Goal: Task Accomplishment & Management: Manage account settings

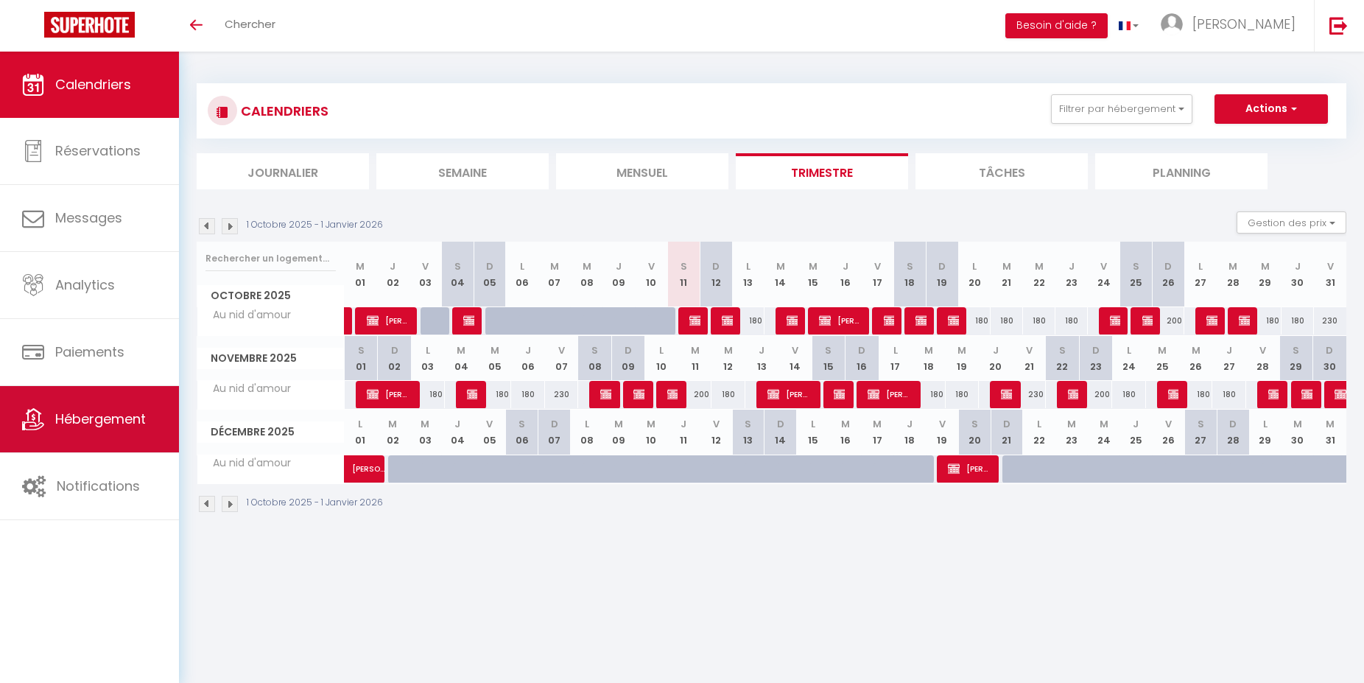
click at [97, 428] on span "Hébergement" at bounding box center [100, 419] width 91 height 18
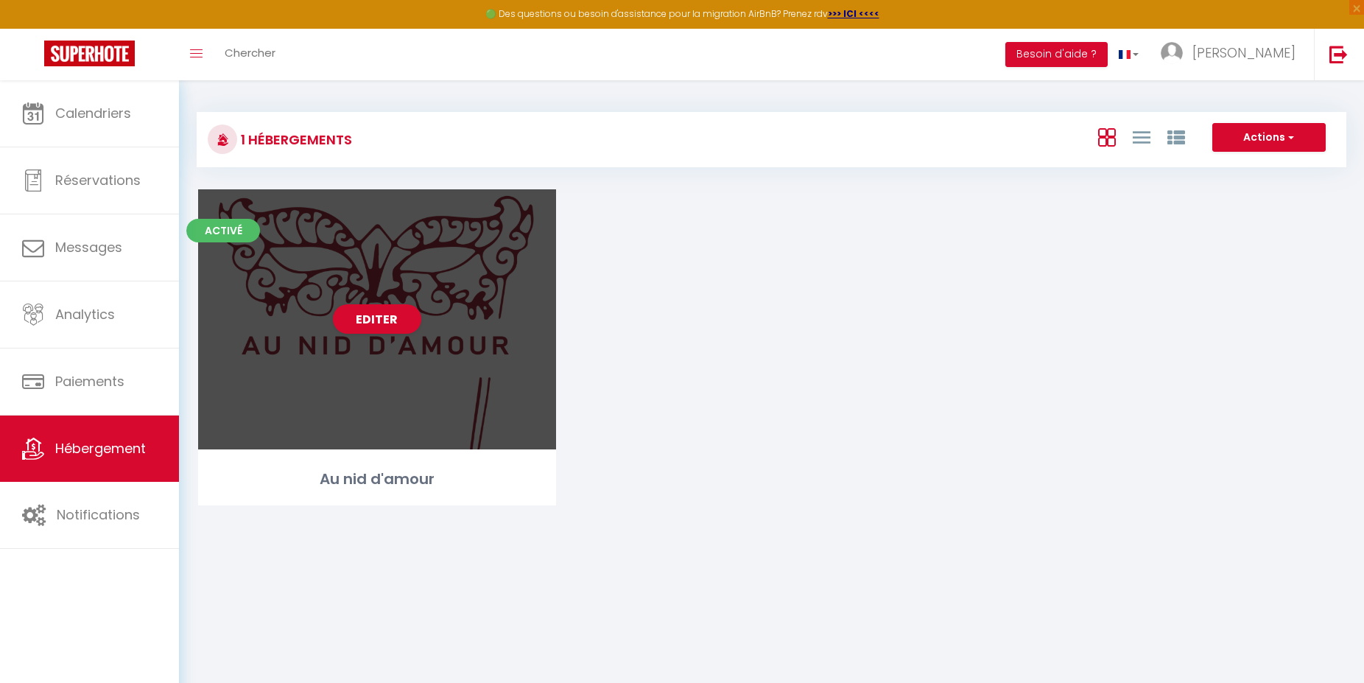
click at [385, 265] on div "Editer" at bounding box center [377, 319] width 358 height 260
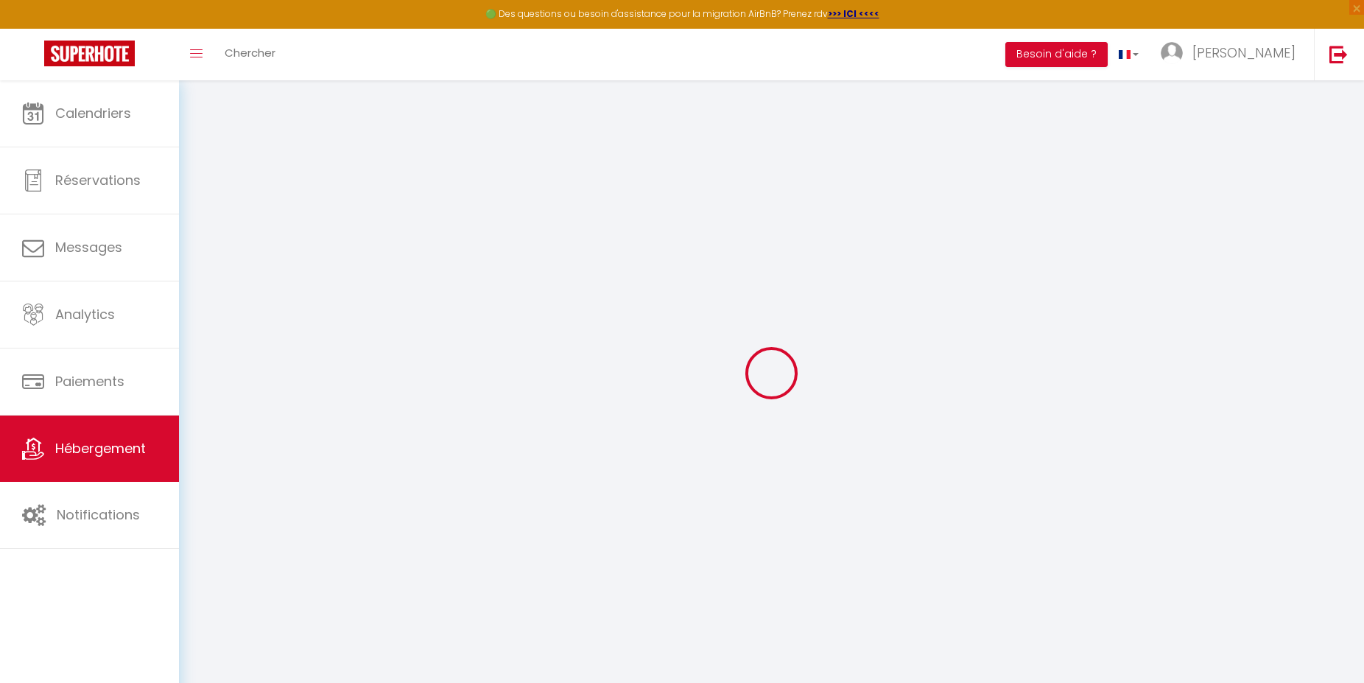
select select "+ 14 %"
select select "+ 20 %"
select select
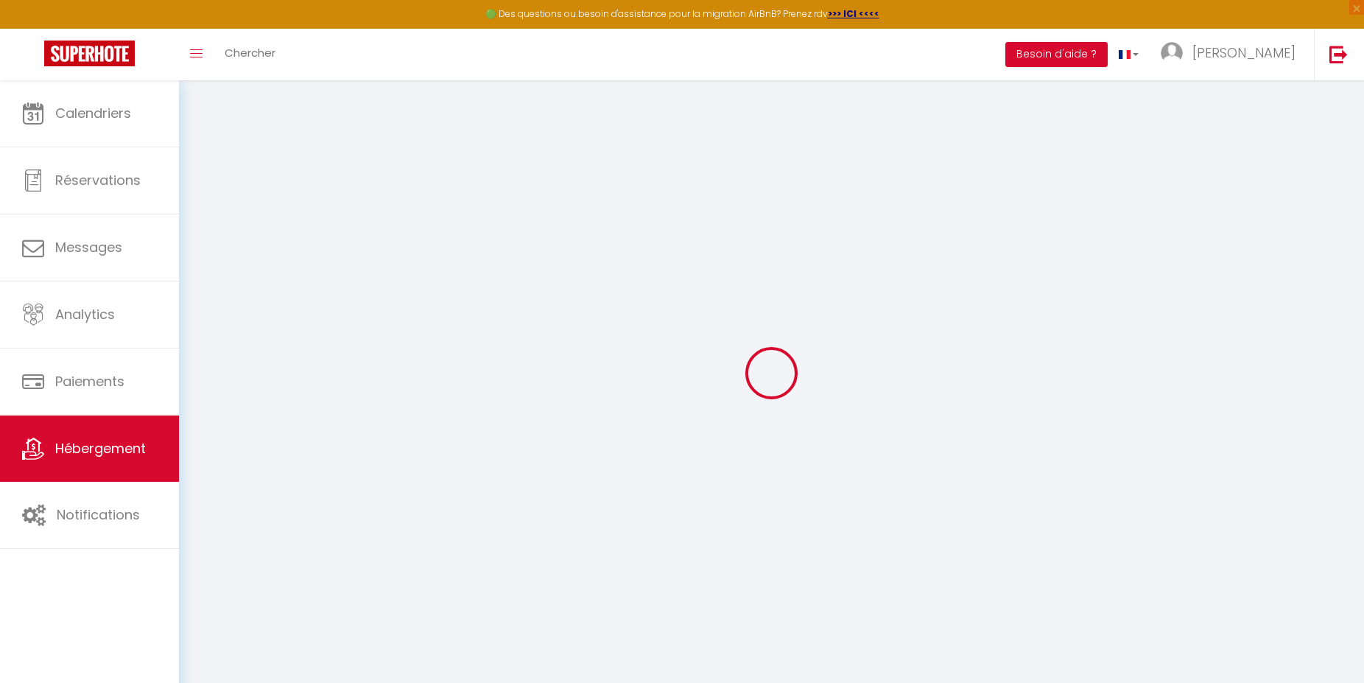
select select
checkbox input "false"
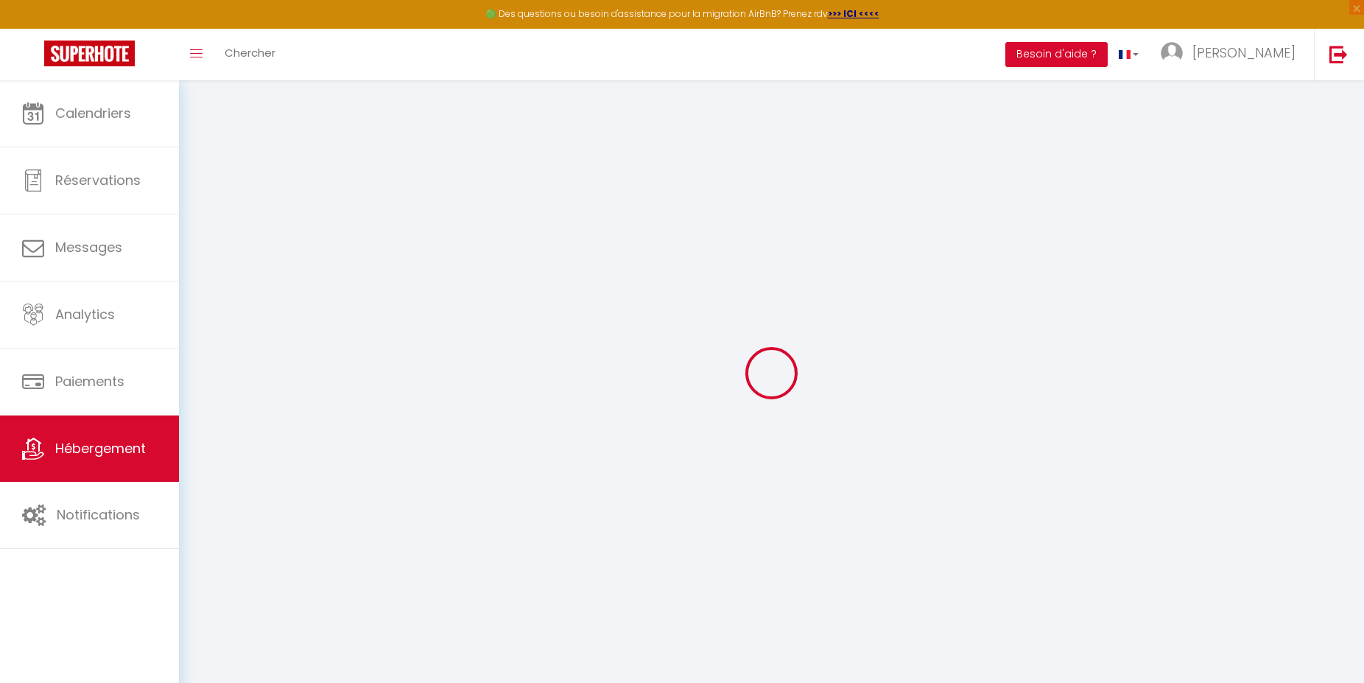
checkbox input "false"
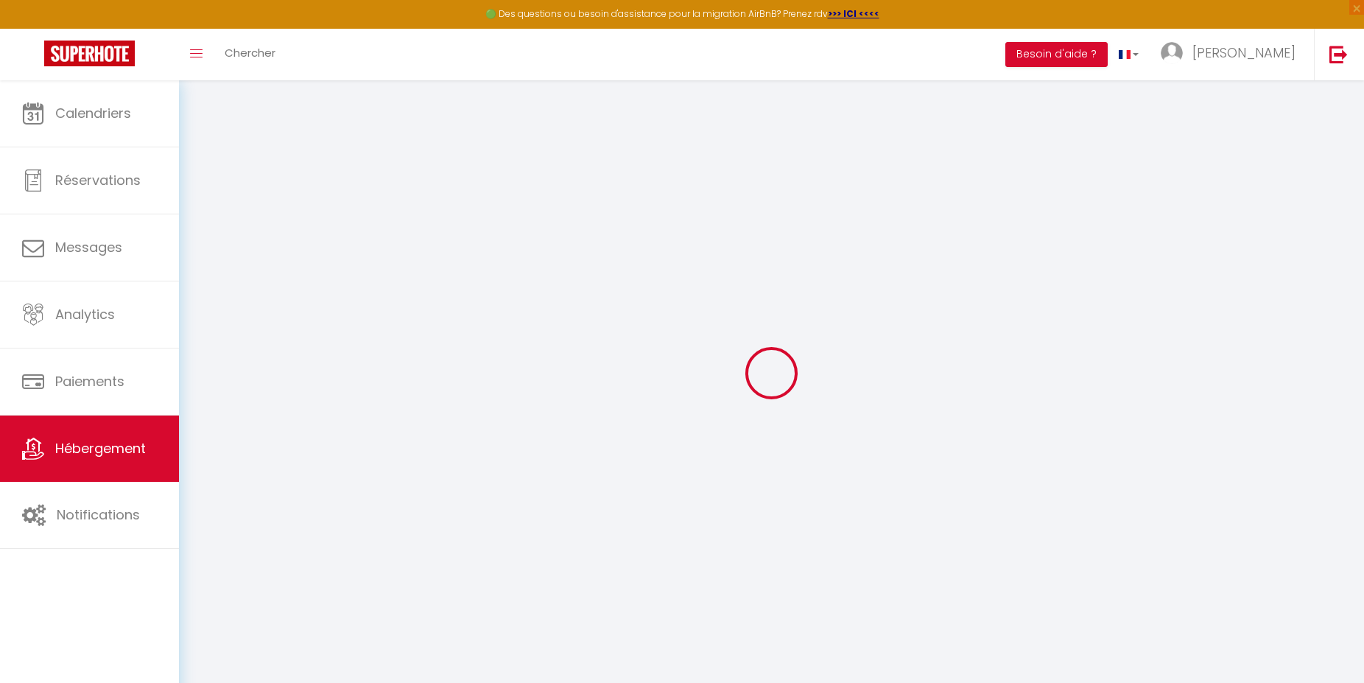
checkbox input "false"
select select "17:00"
select select "23:45"
select select "12:00"
select select "30"
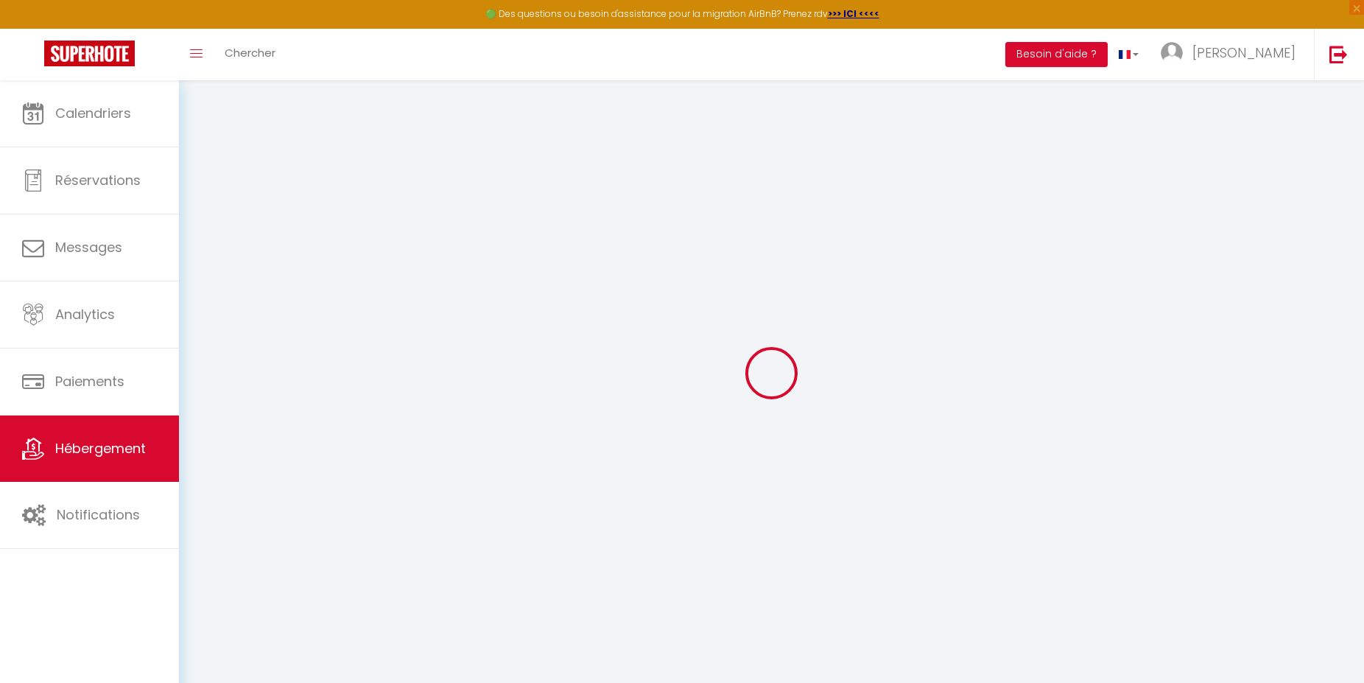
select select "120"
select select "12:00"
checkbox input "false"
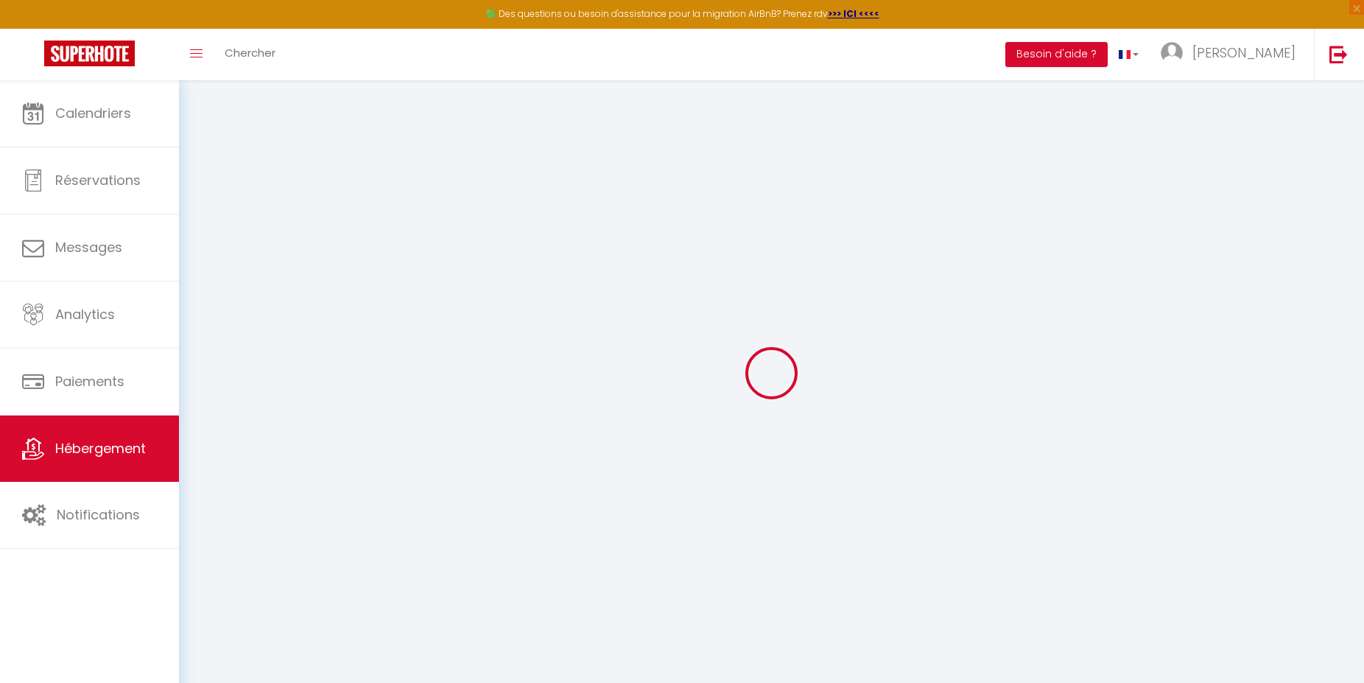
checkbox input "false"
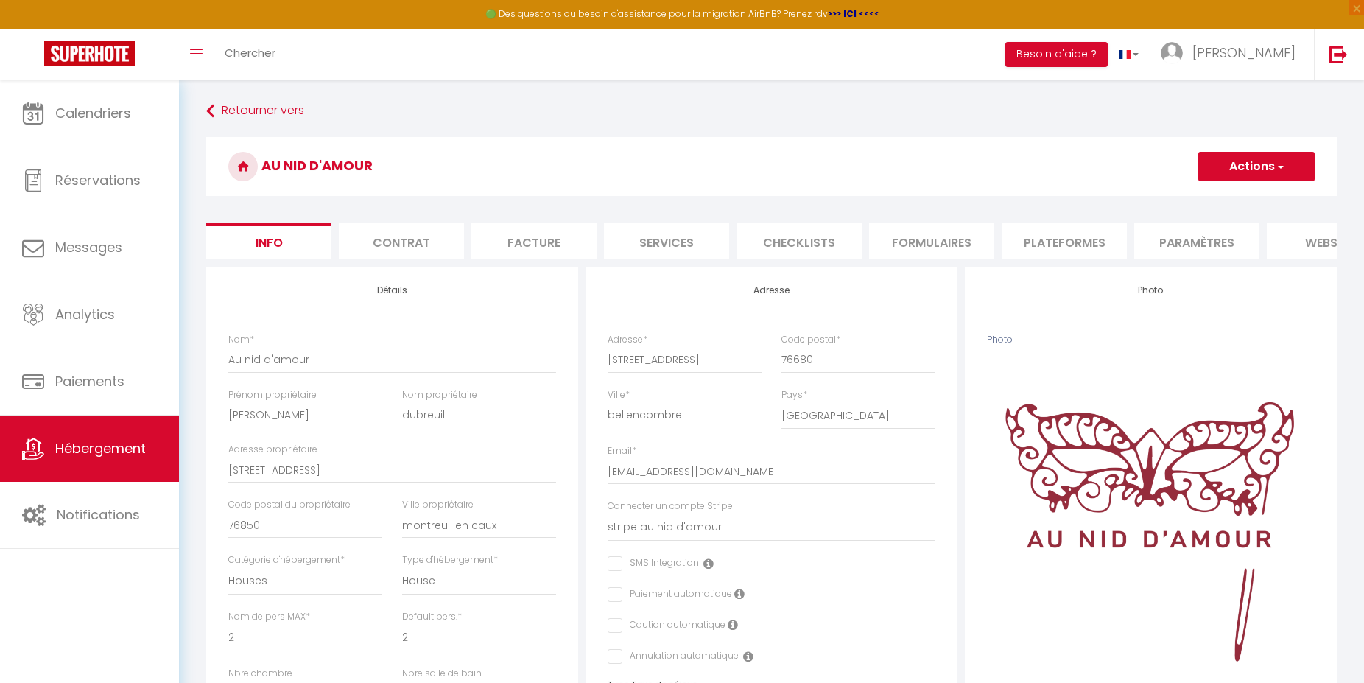
click at [1057, 243] on li "Plateformes" at bounding box center [1064, 241] width 125 height 36
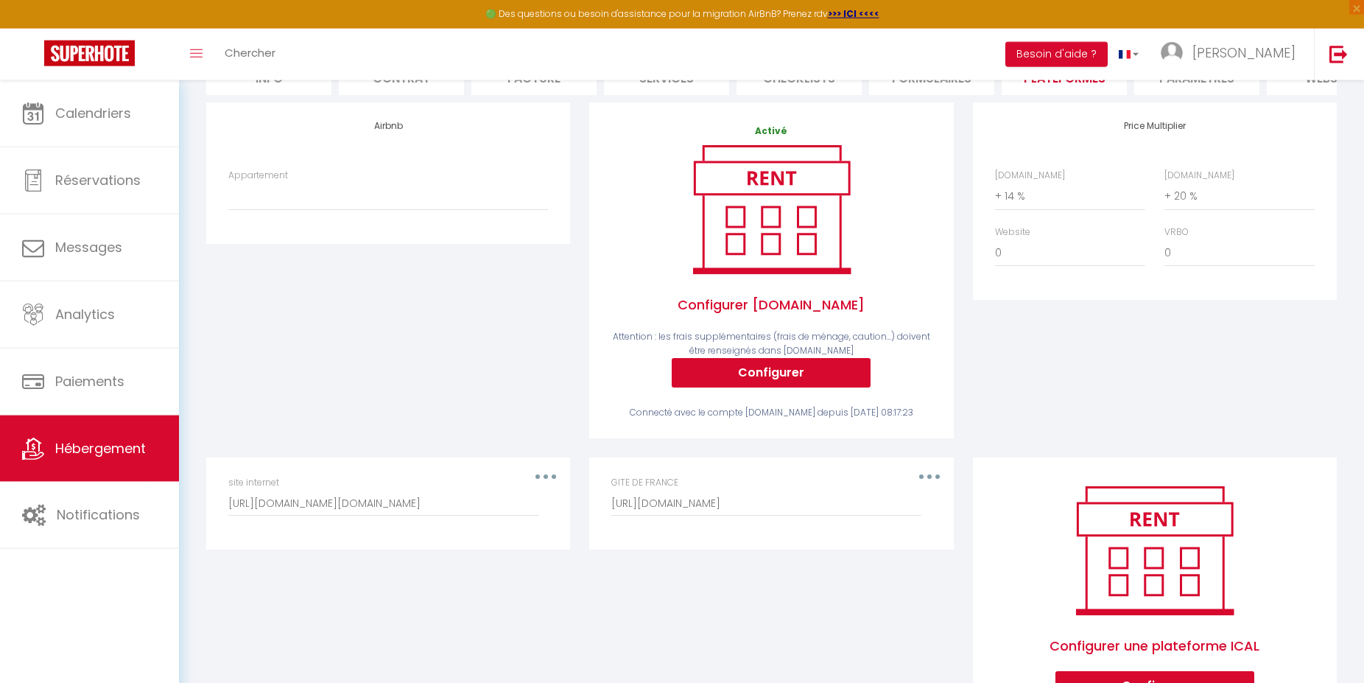
scroll to position [225, 0]
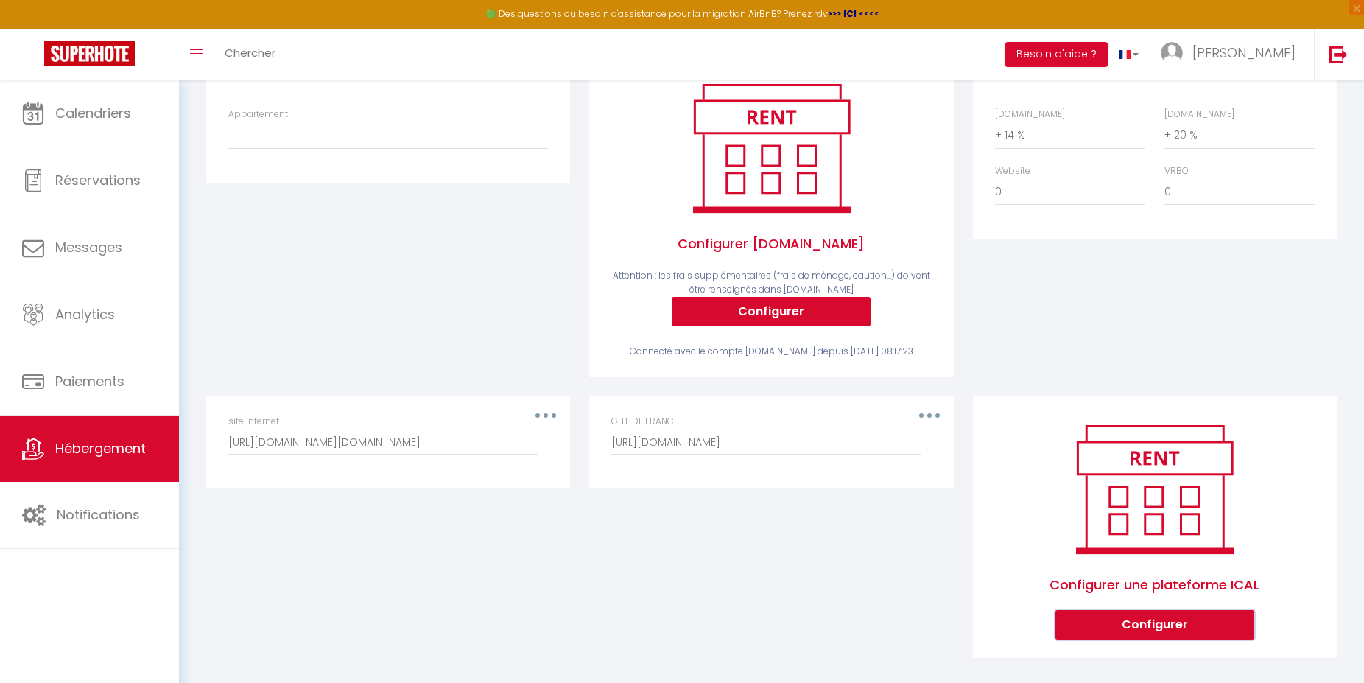
click at [1130, 639] on button "Configurer" at bounding box center [1155, 624] width 199 height 29
select select "1"
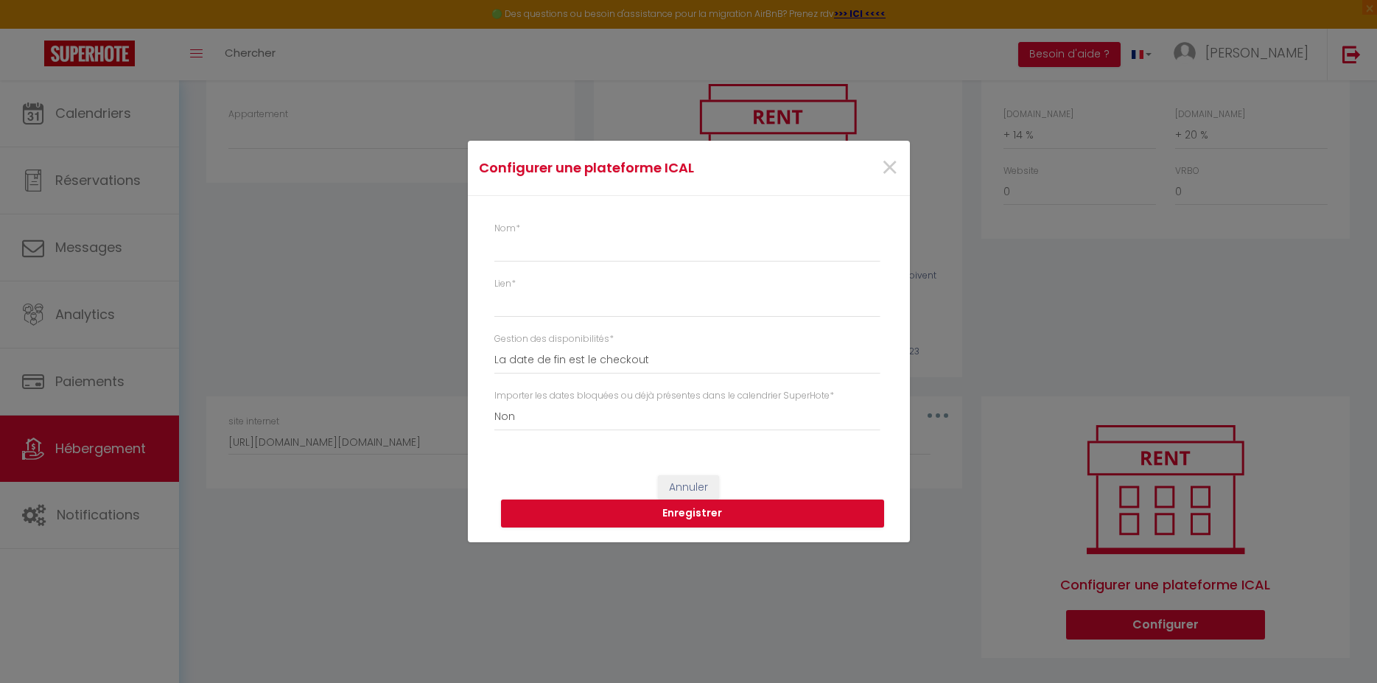
click at [911, 607] on div "Configurer une plateforme ICAL × Nom * Lien * Gestion des disponibilités * La d…" at bounding box center [688, 341] width 1377 height 683
click at [690, 491] on button "Annuler" at bounding box center [688, 487] width 61 height 25
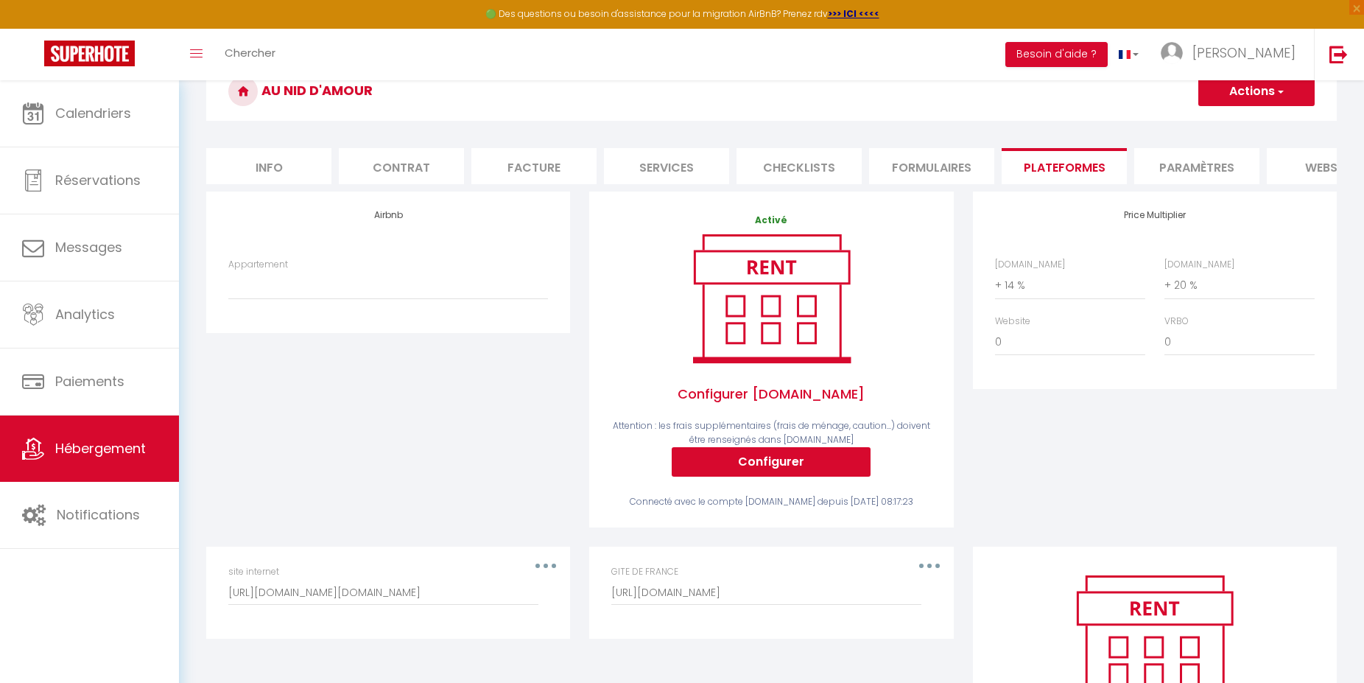
scroll to position [0, 0]
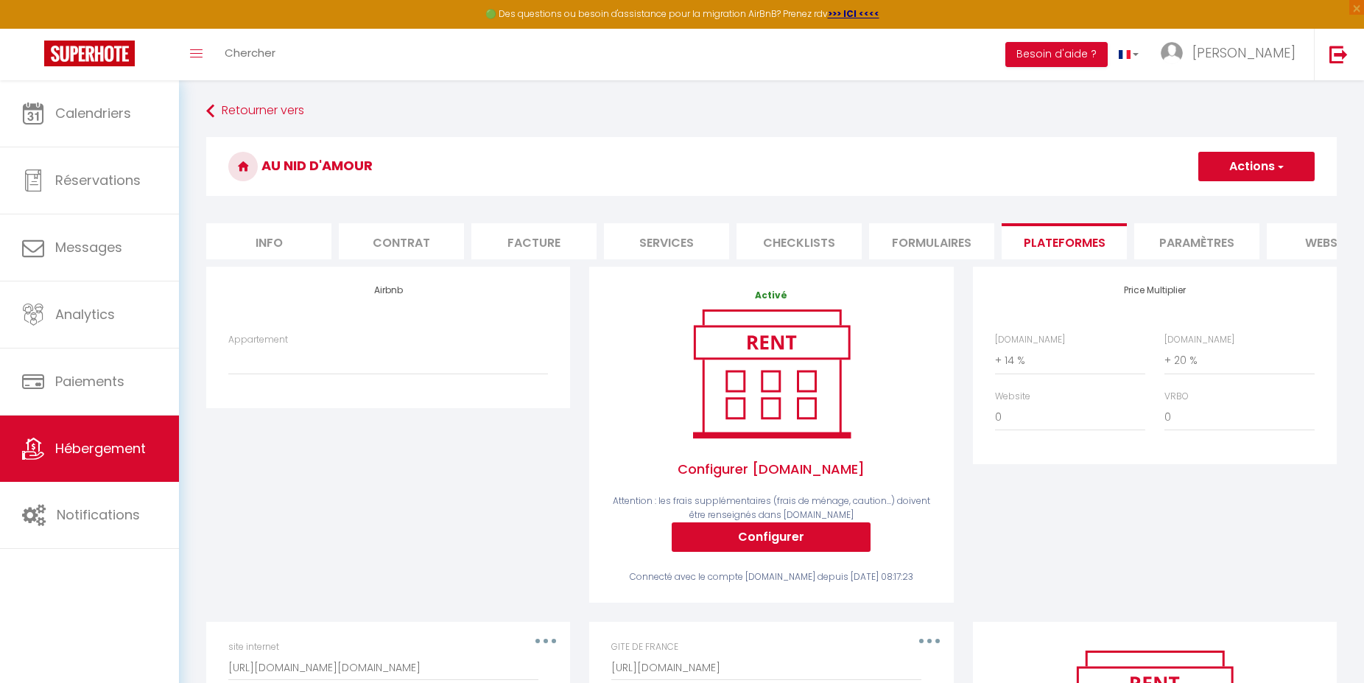
click at [1196, 239] on li "Paramètres" at bounding box center [1196, 241] width 125 height 36
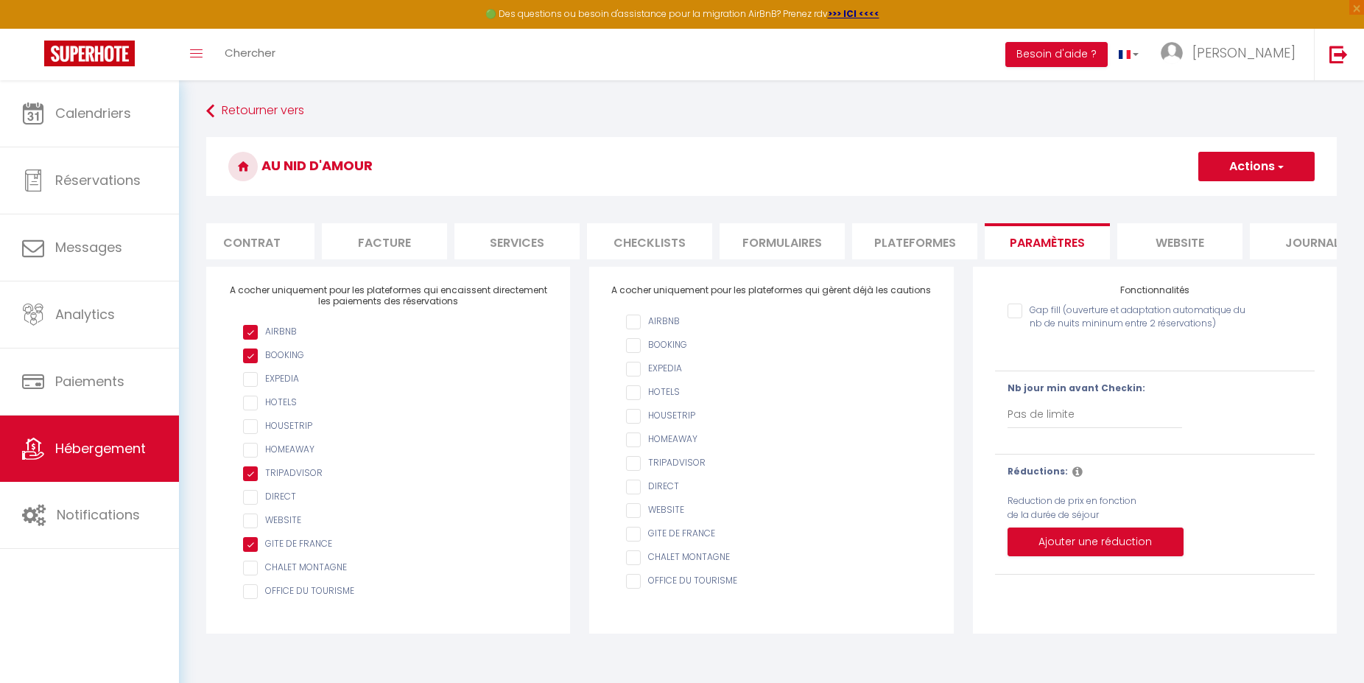
scroll to position [0, 186]
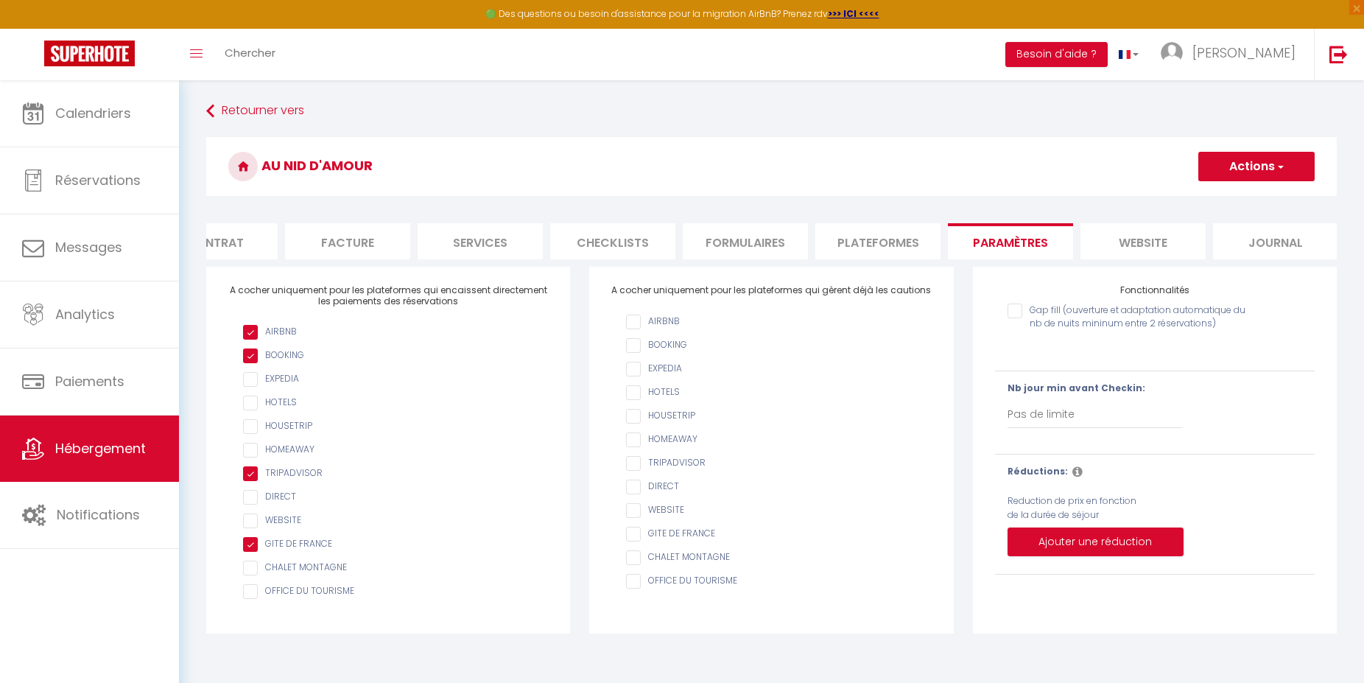
click at [1149, 248] on li "website" at bounding box center [1143, 241] width 125 height 36
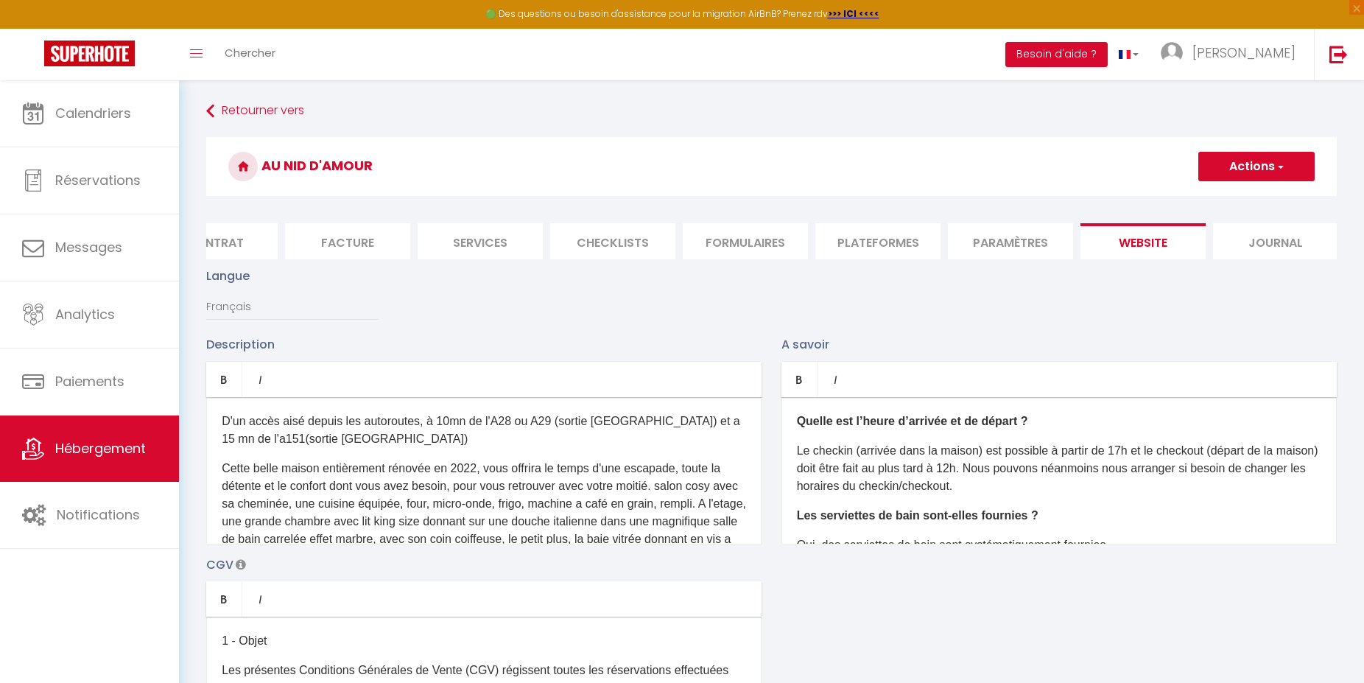
click at [1014, 237] on li "Paramètres" at bounding box center [1010, 241] width 125 height 36
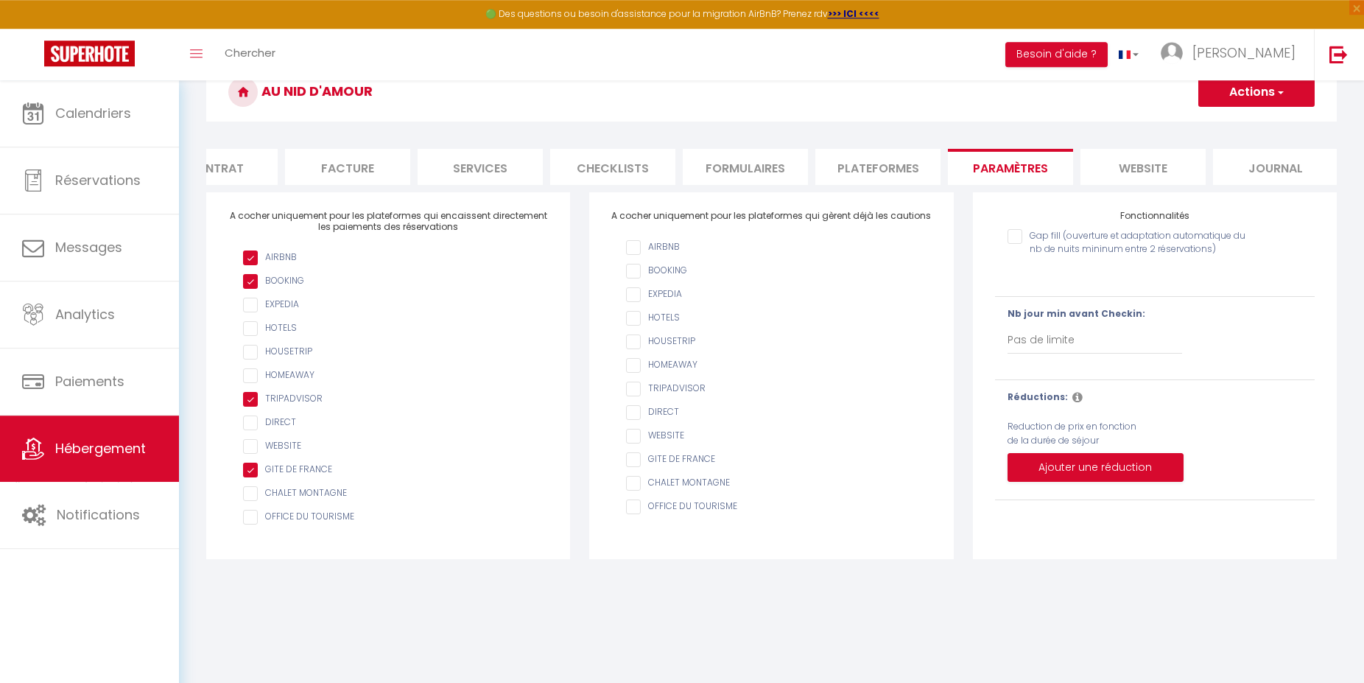
scroll to position [80, 0]
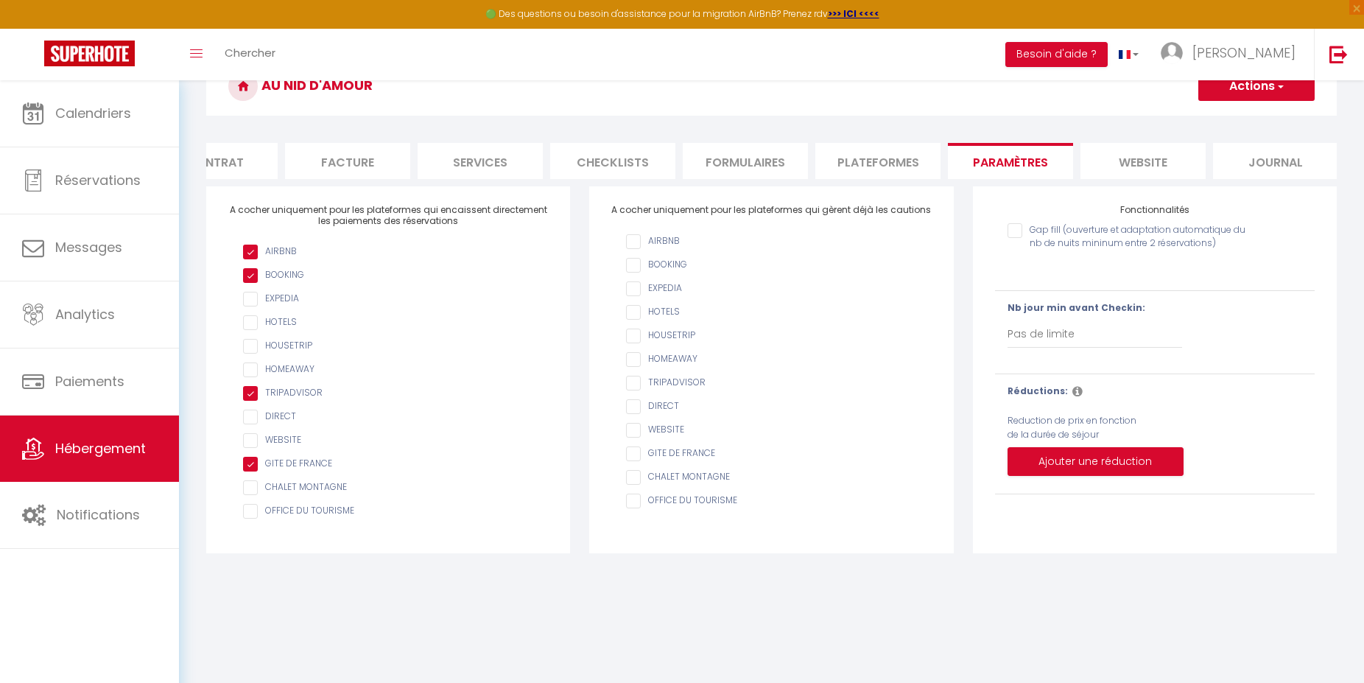
click at [871, 160] on li "Plateformes" at bounding box center [877, 161] width 125 height 36
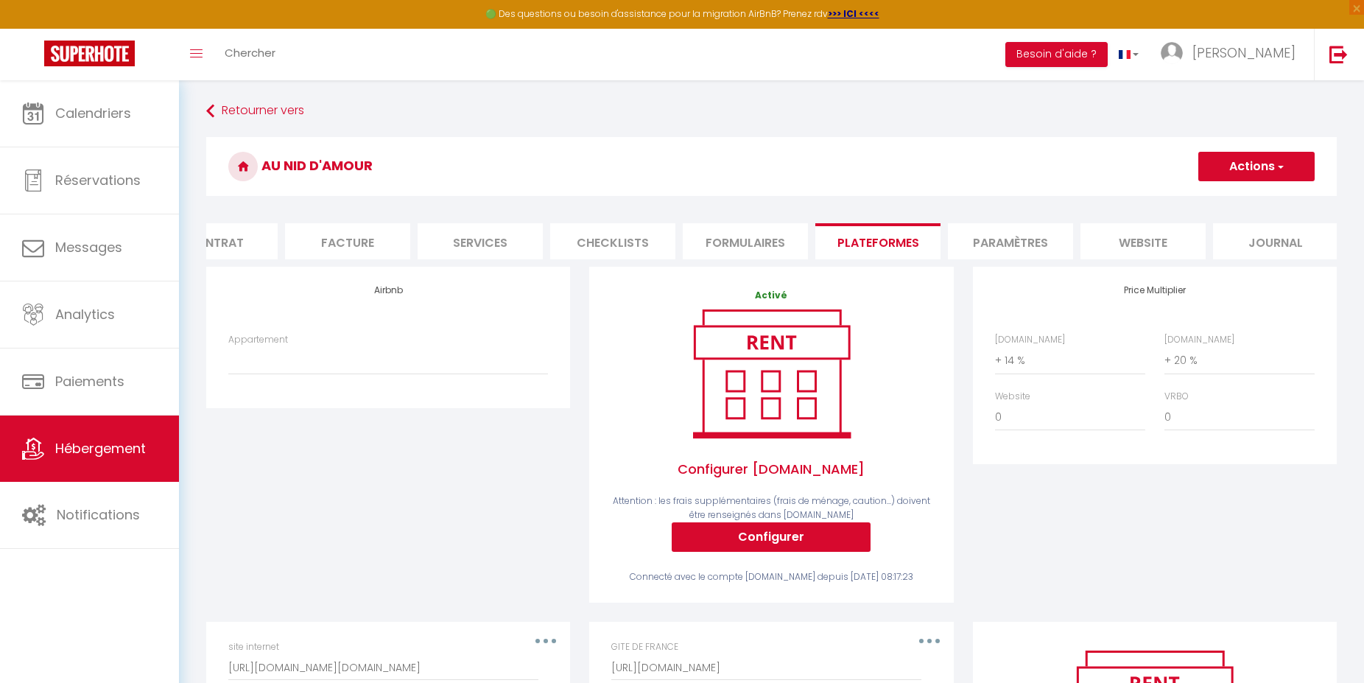
click at [1245, 169] on button "Actions" at bounding box center [1257, 166] width 116 height 29
click at [257, 108] on link "Retourner vers" at bounding box center [771, 111] width 1131 height 27
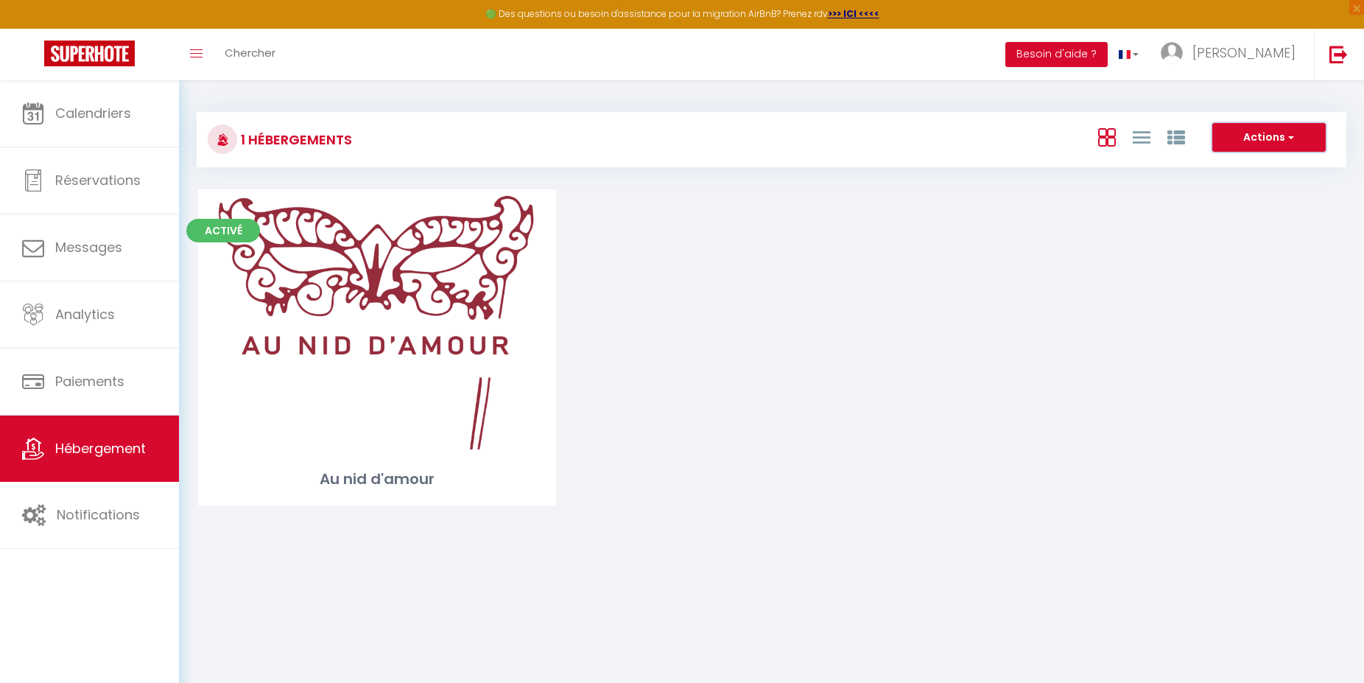
click at [1242, 138] on button "Actions" at bounding box center [1269, 137] width 113 height 29
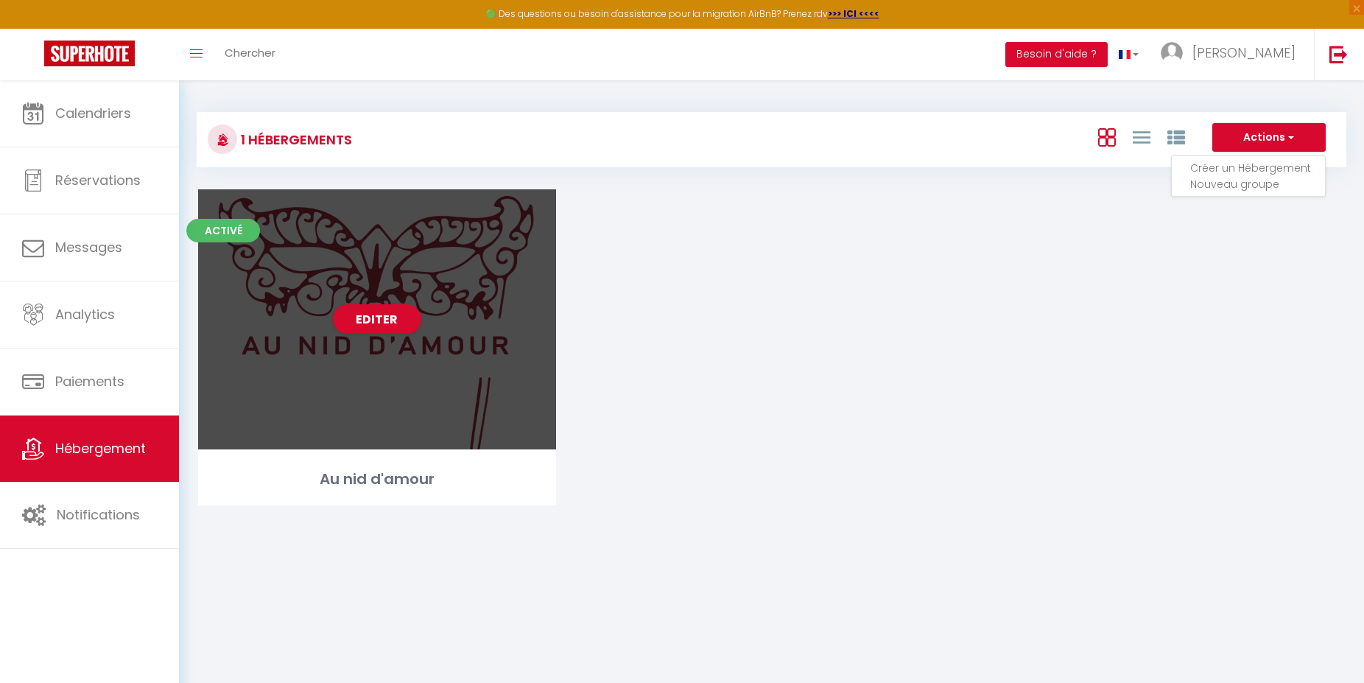
click at [373, 298] on div "Editer" at bounding box center [377, 319] width 358 height 260
select select "3"
select select "2"
select select "1"
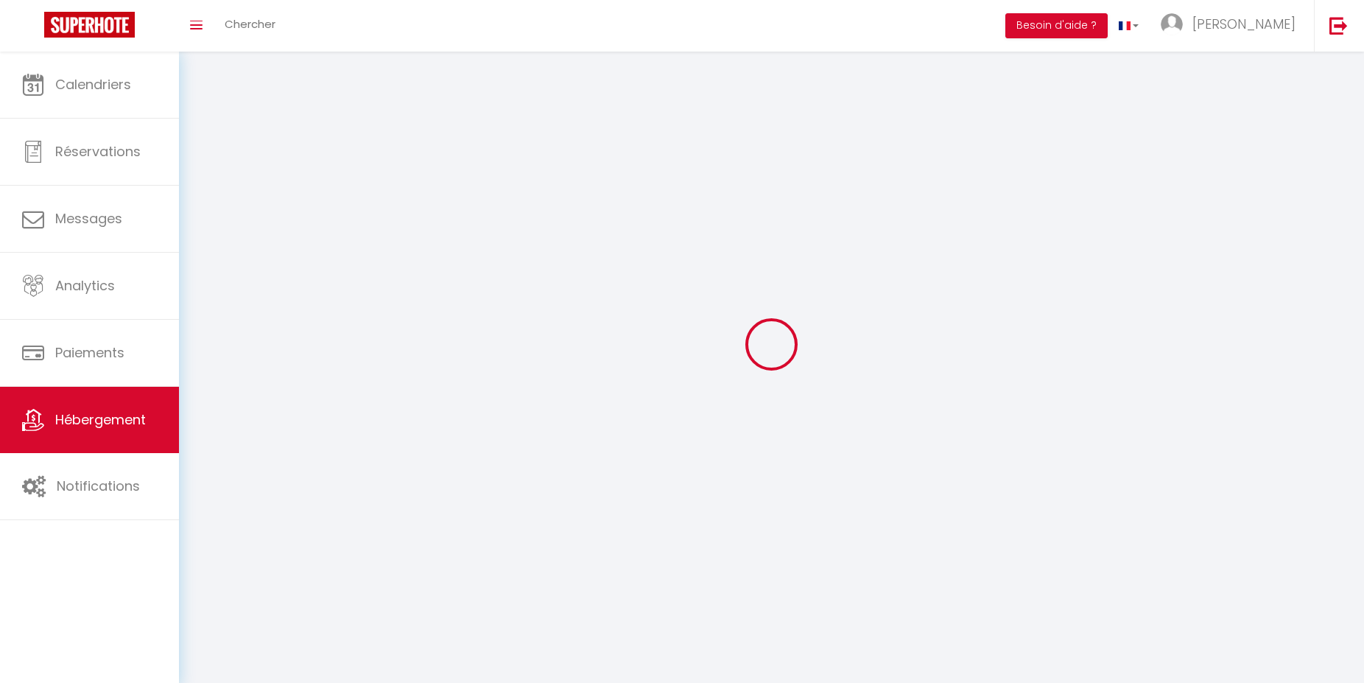
select select
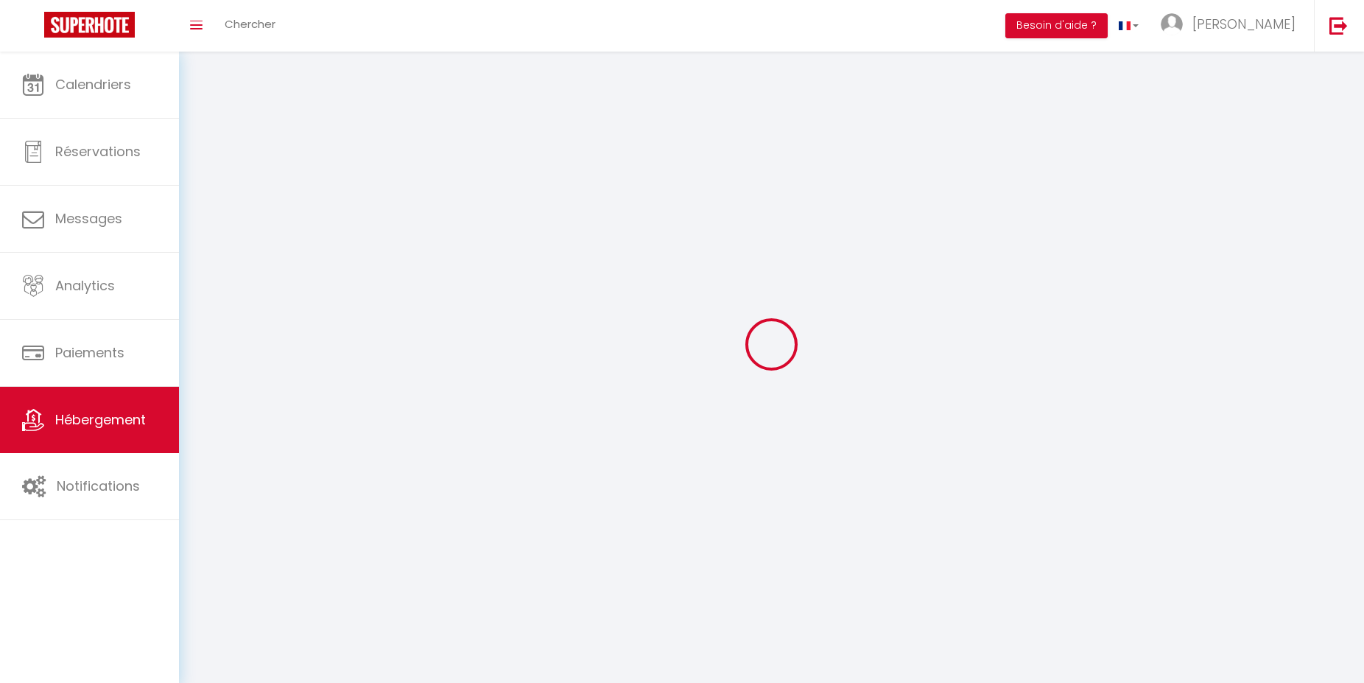
checkbox input "false"
select select
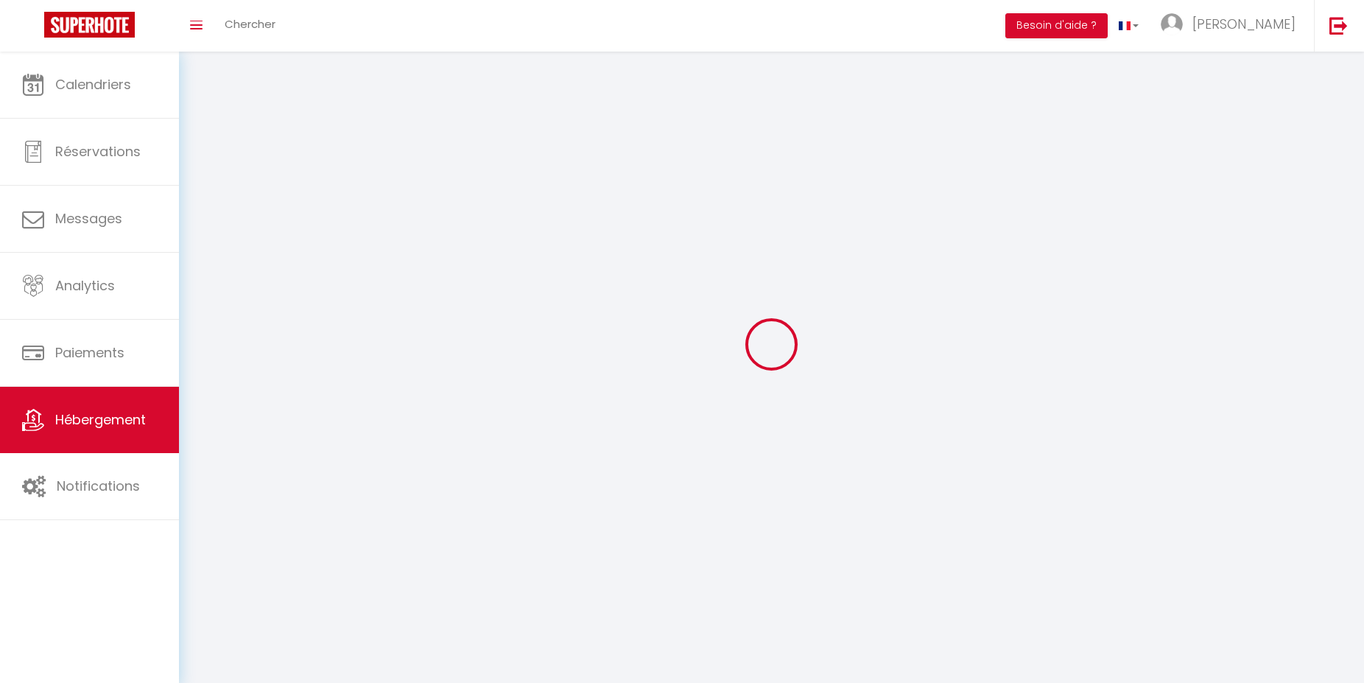
select select
select select "1"
select select
select select "28"
select select
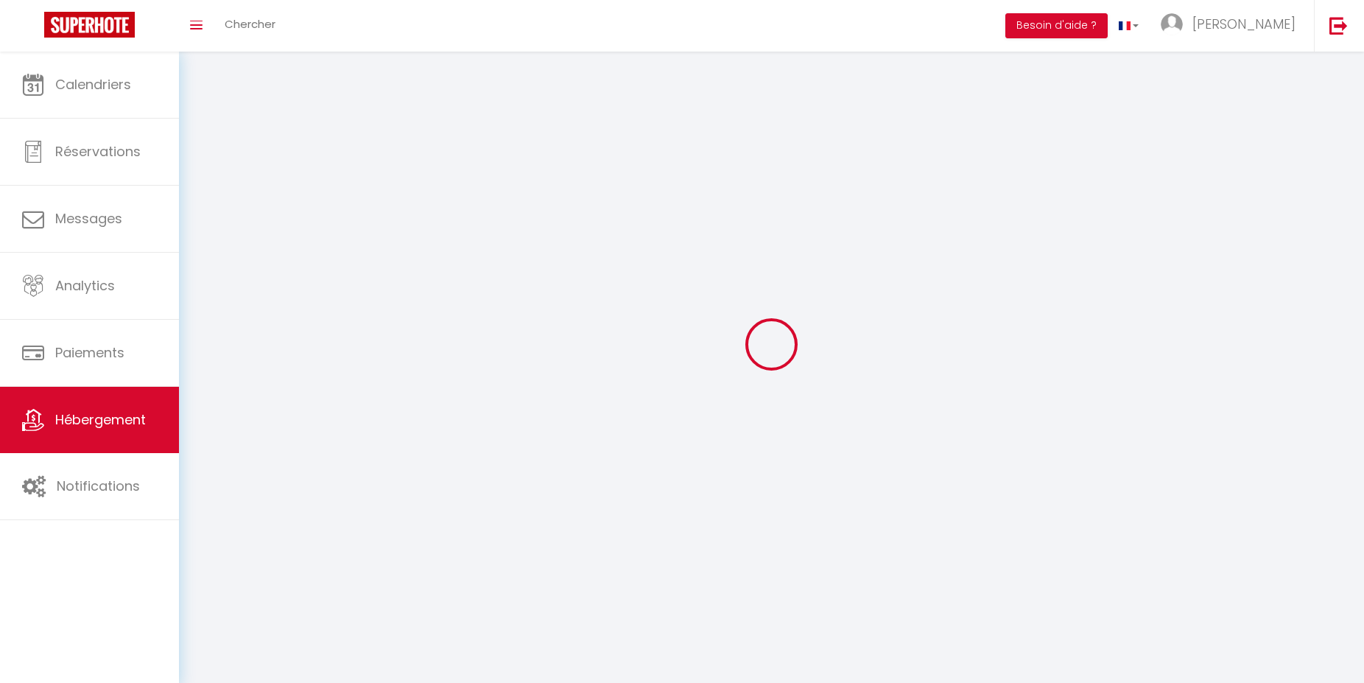
select select
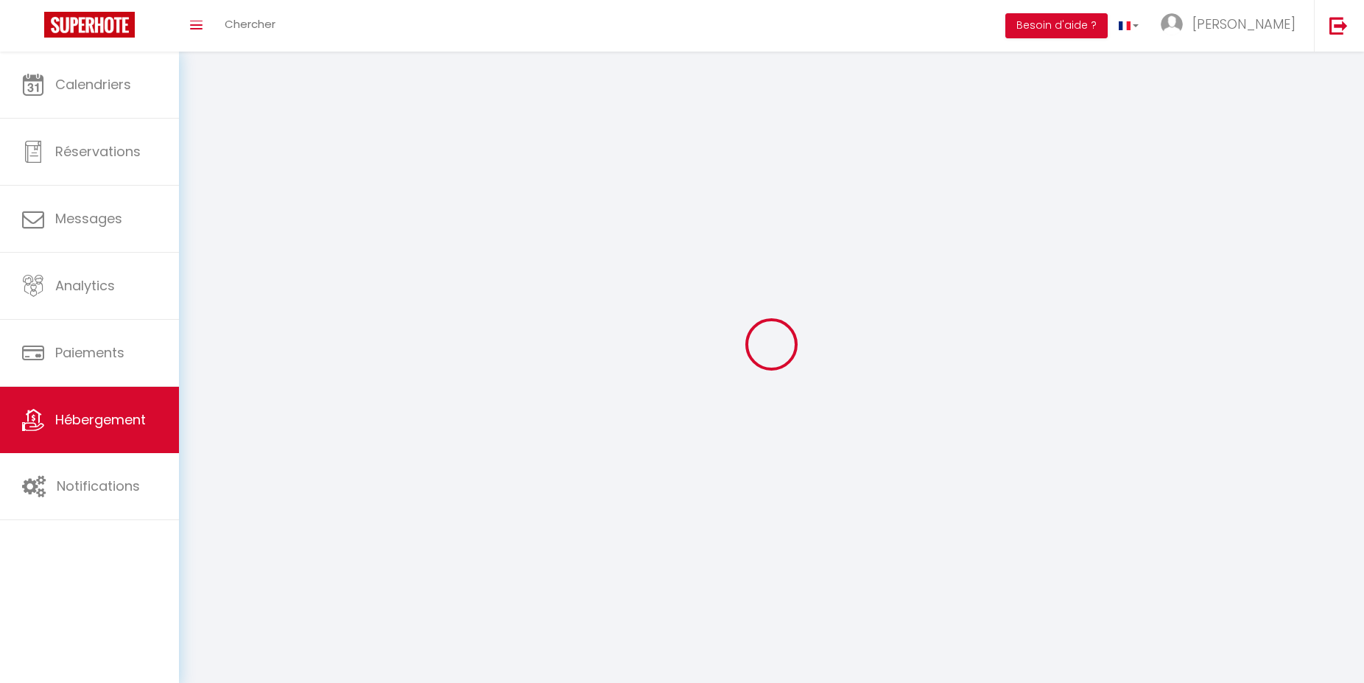
checkbox input "false"
select select
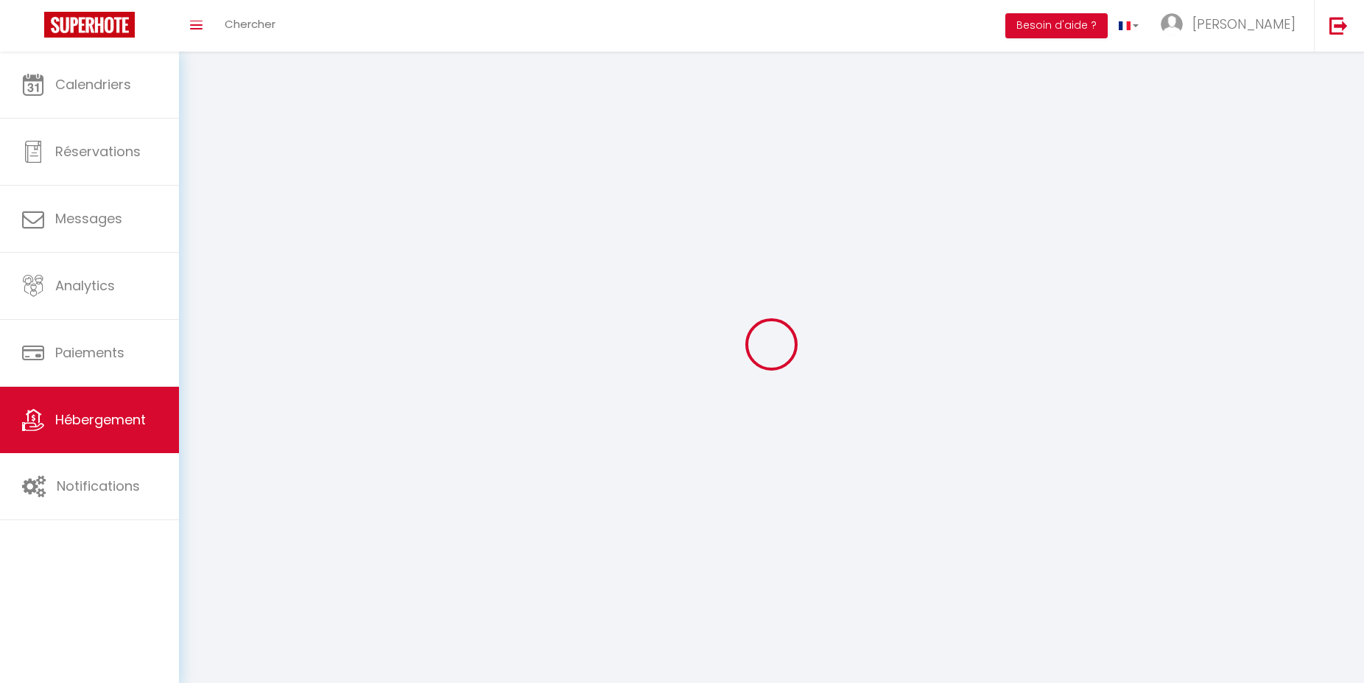
select select
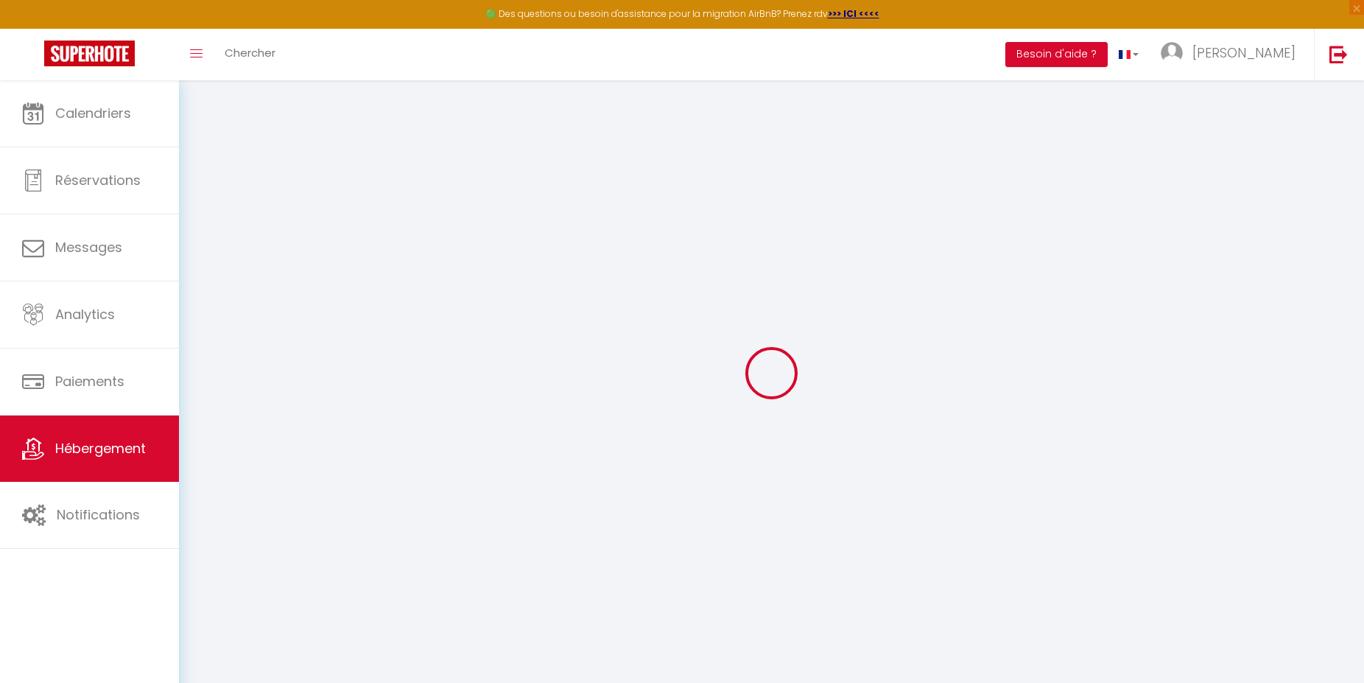
select select
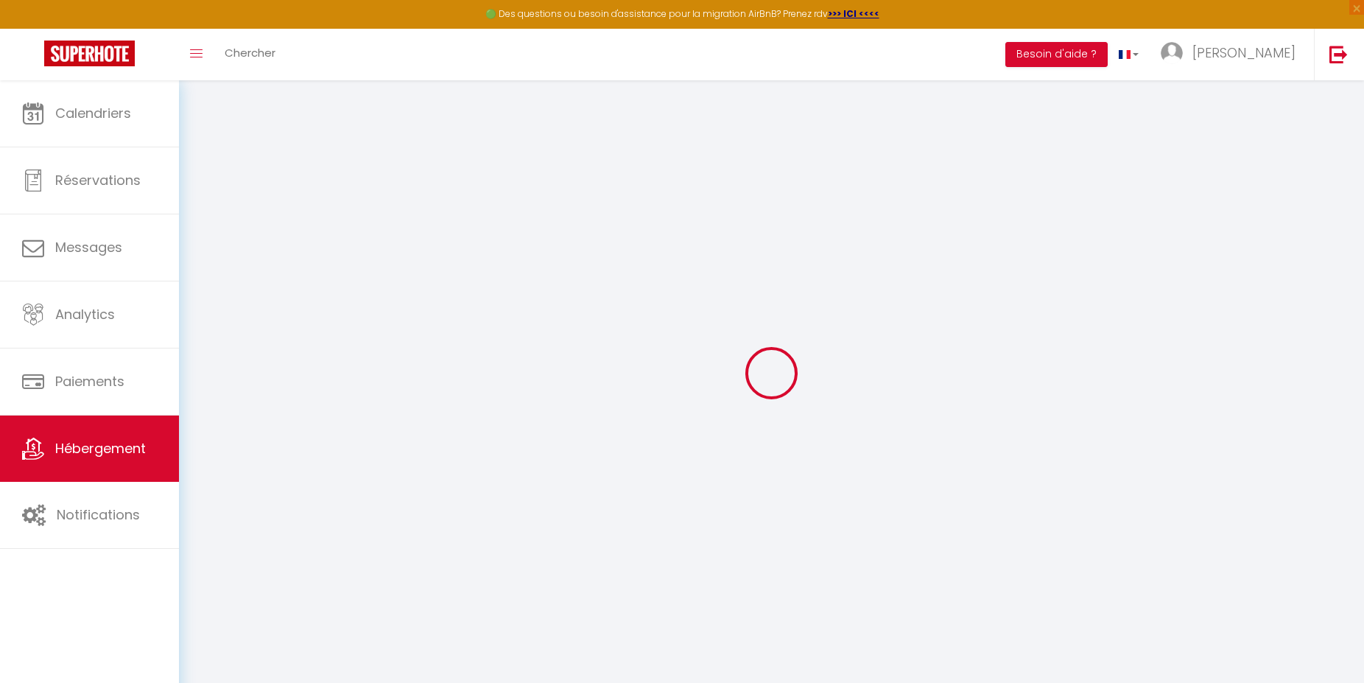
select select
checkbox input "false"
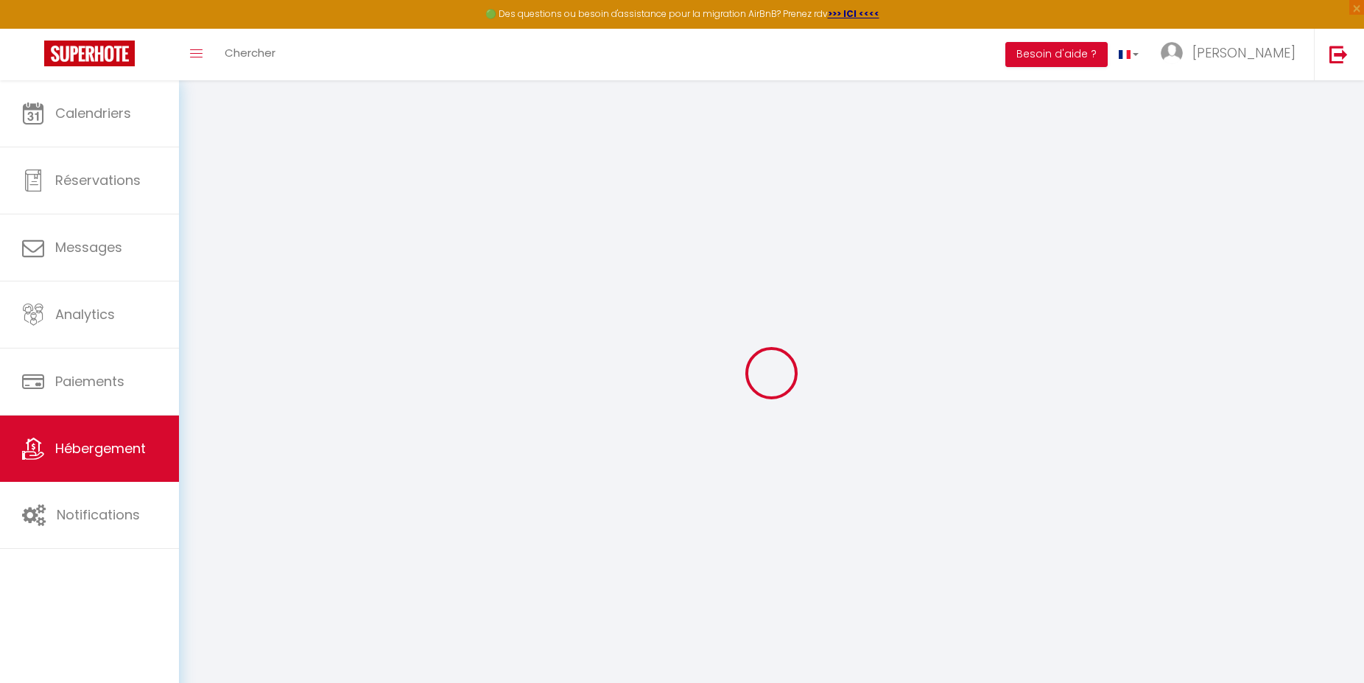
select select
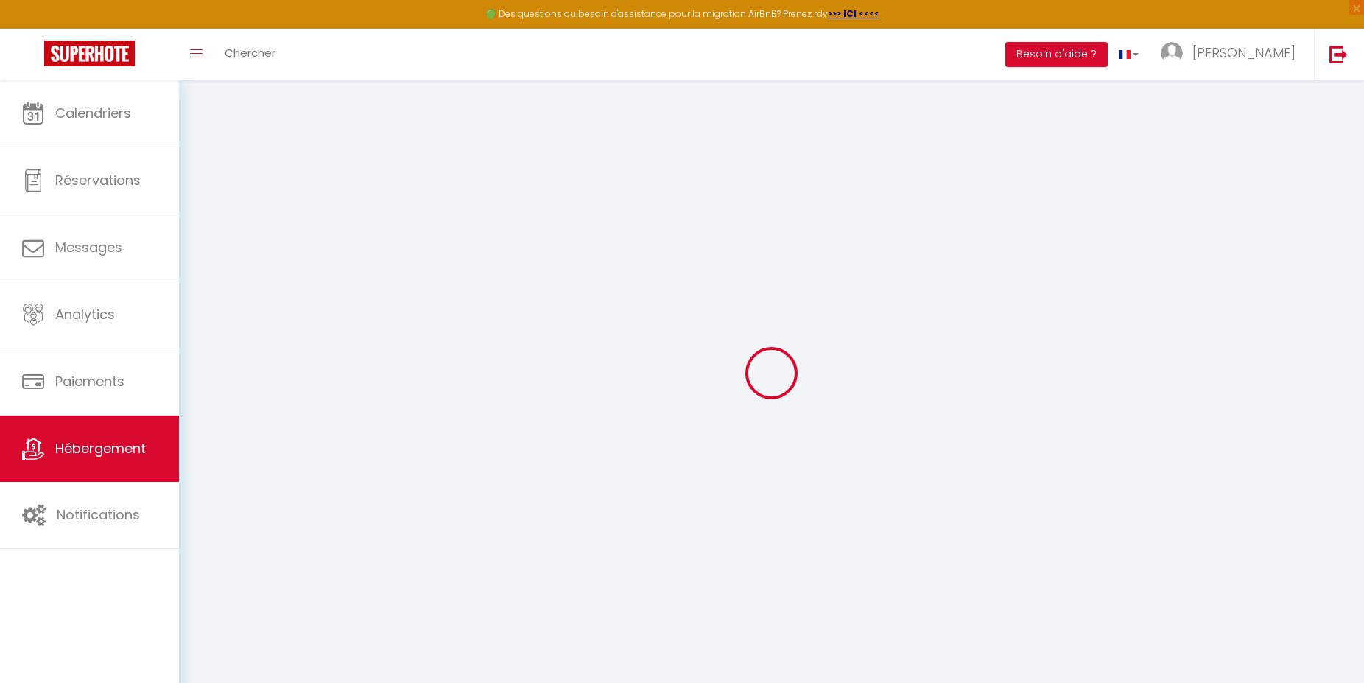
select select
checkbox input "false"
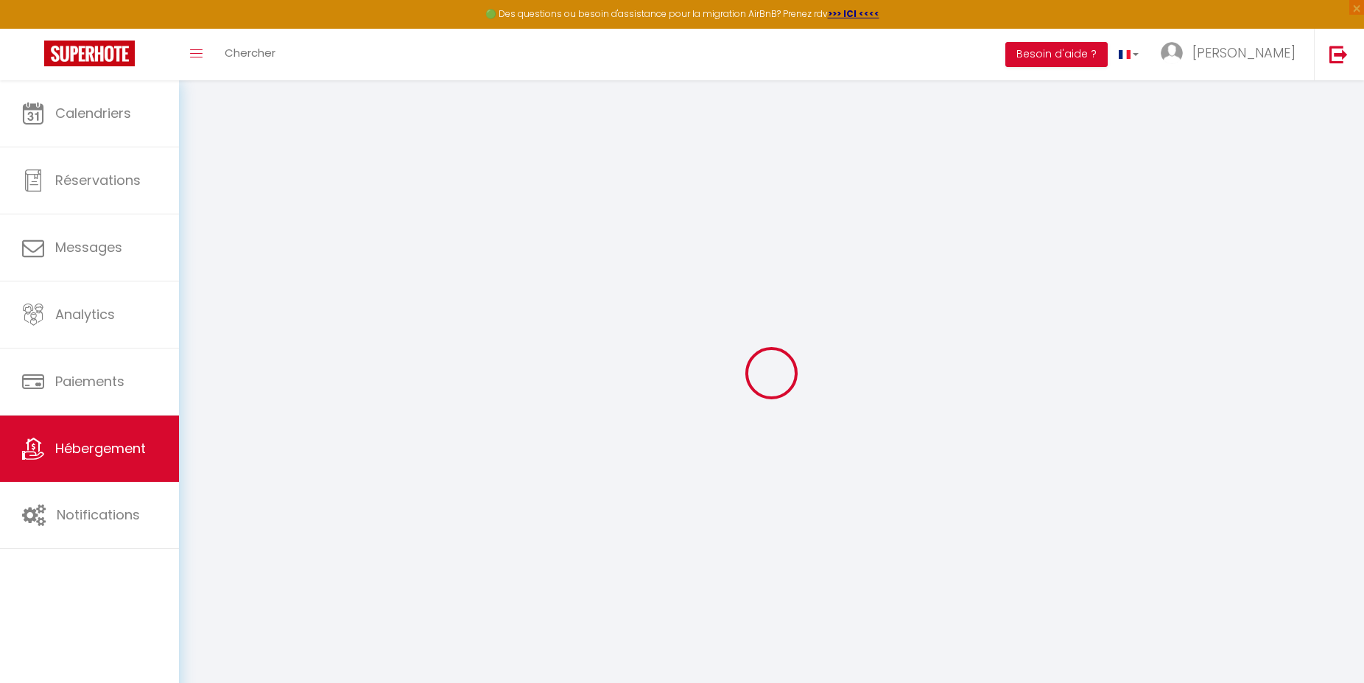
checkbox input "false"
select select
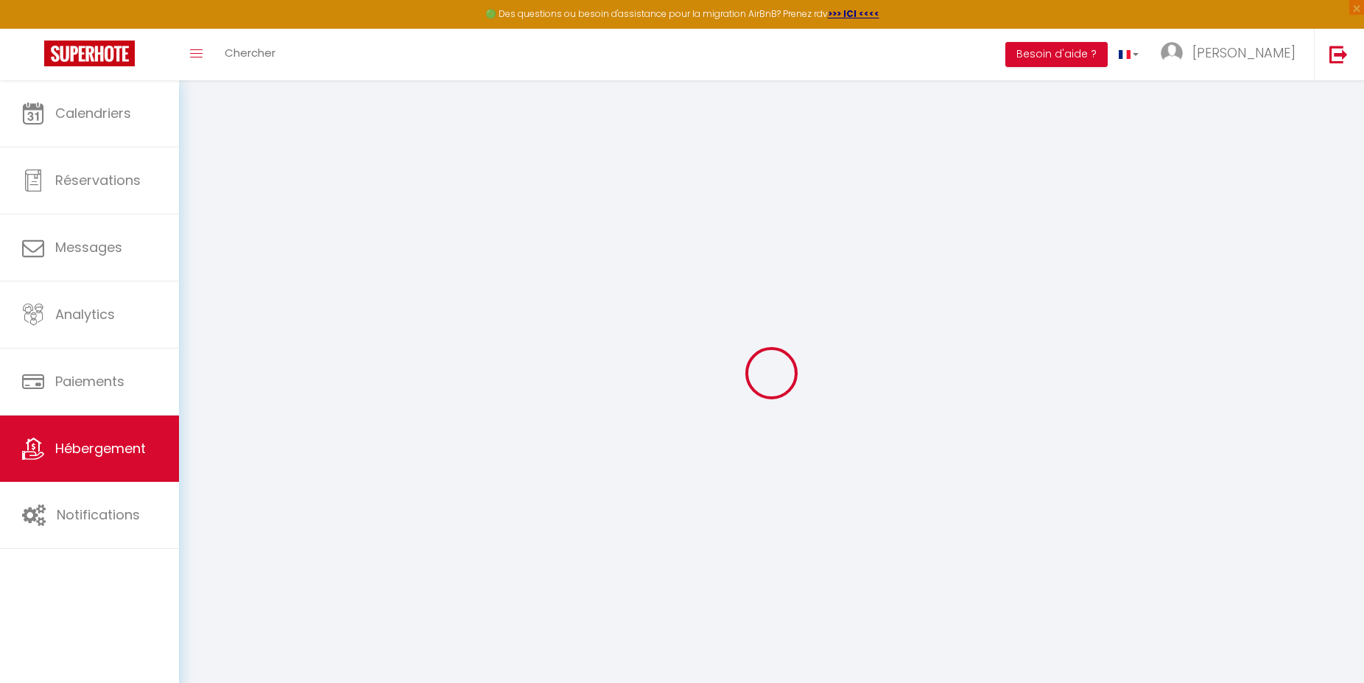
select select
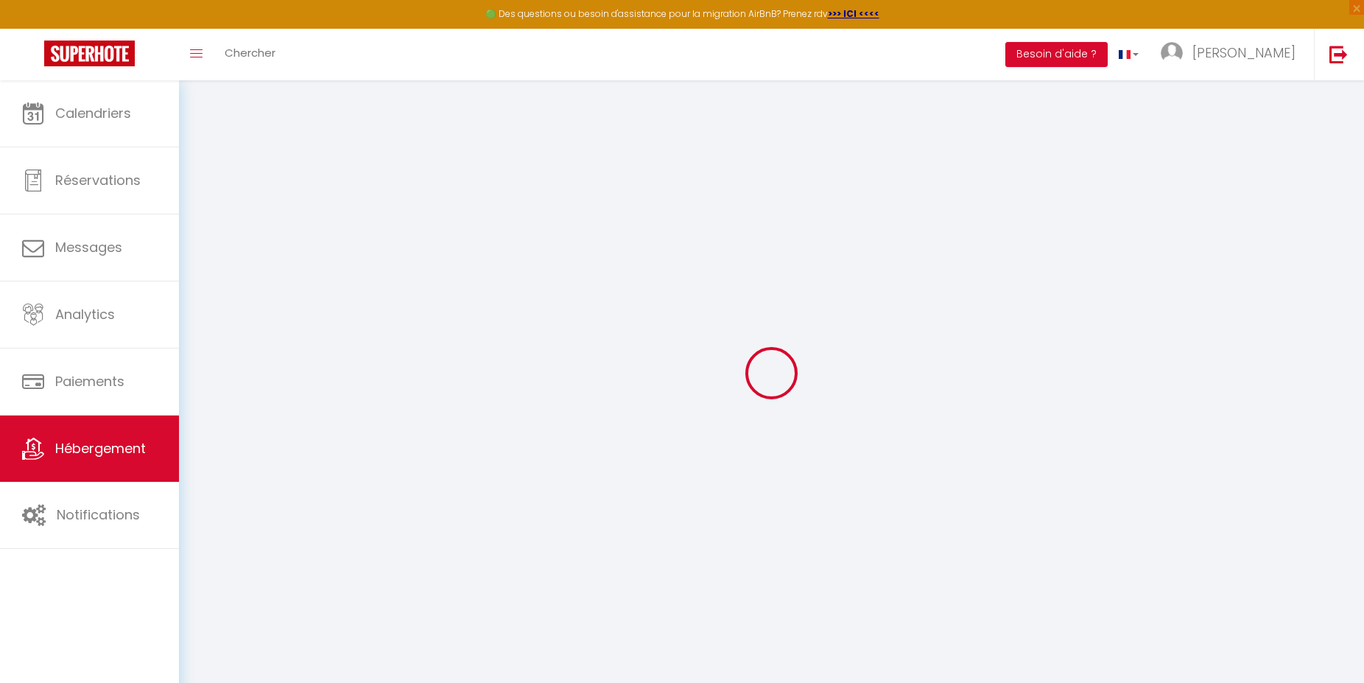
checkbox input "false"
select select
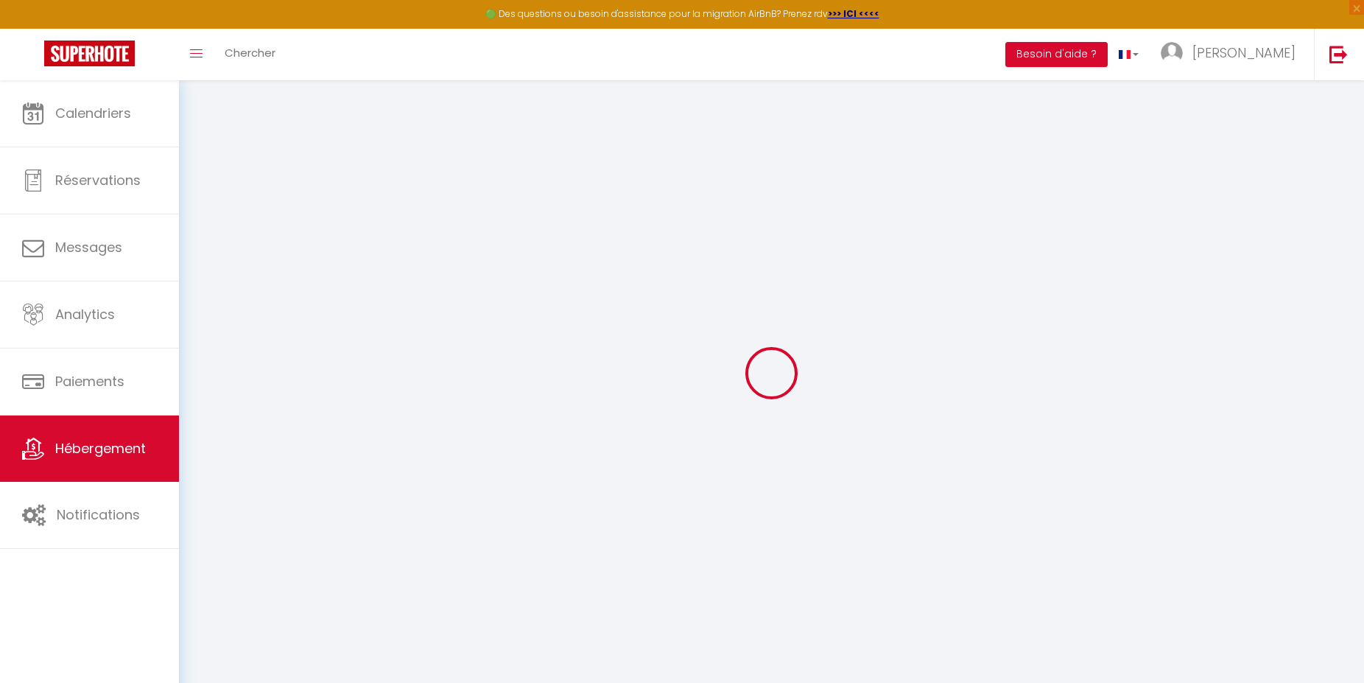
select select
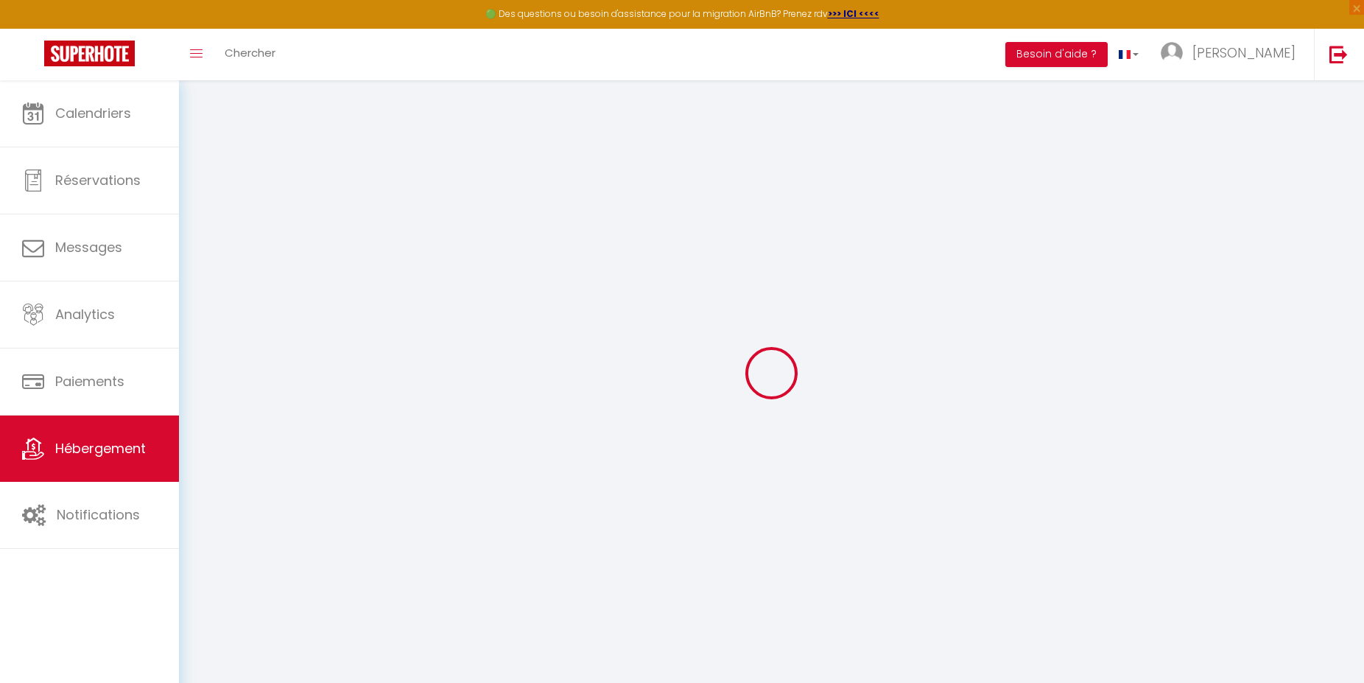
select select
checkbox input "false"
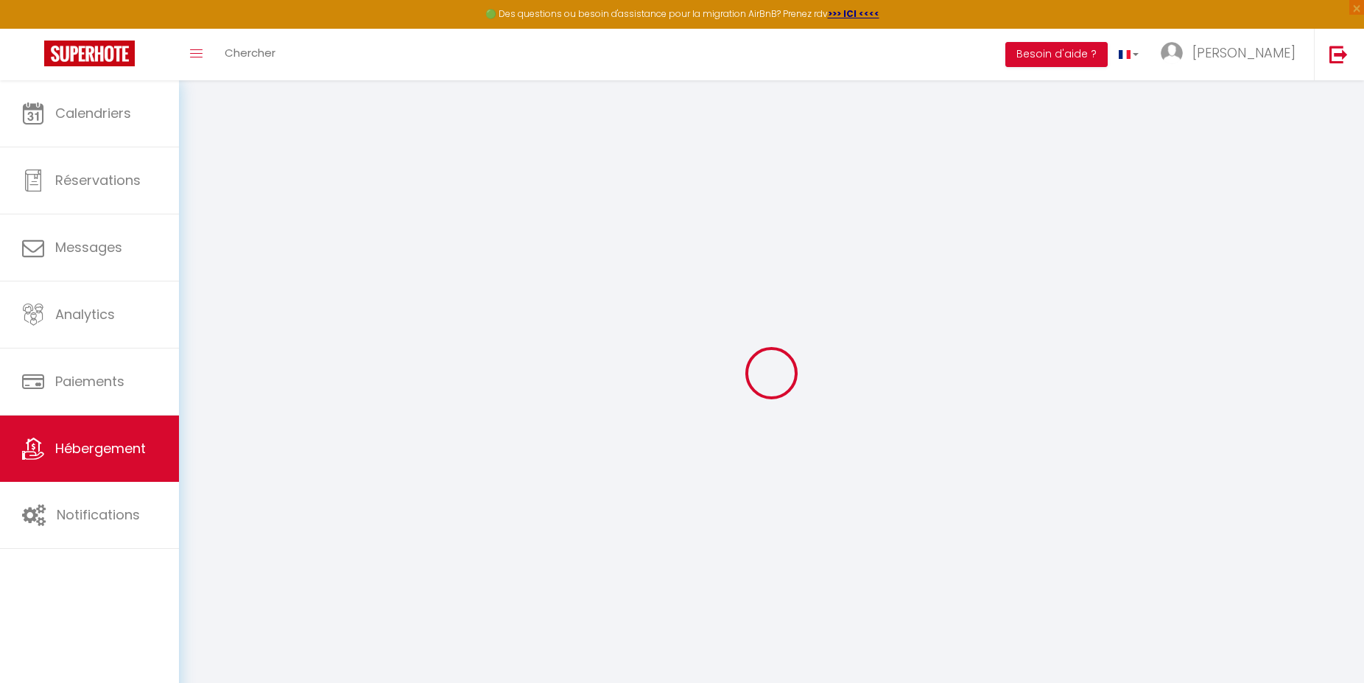
checkbox input "false"
select select
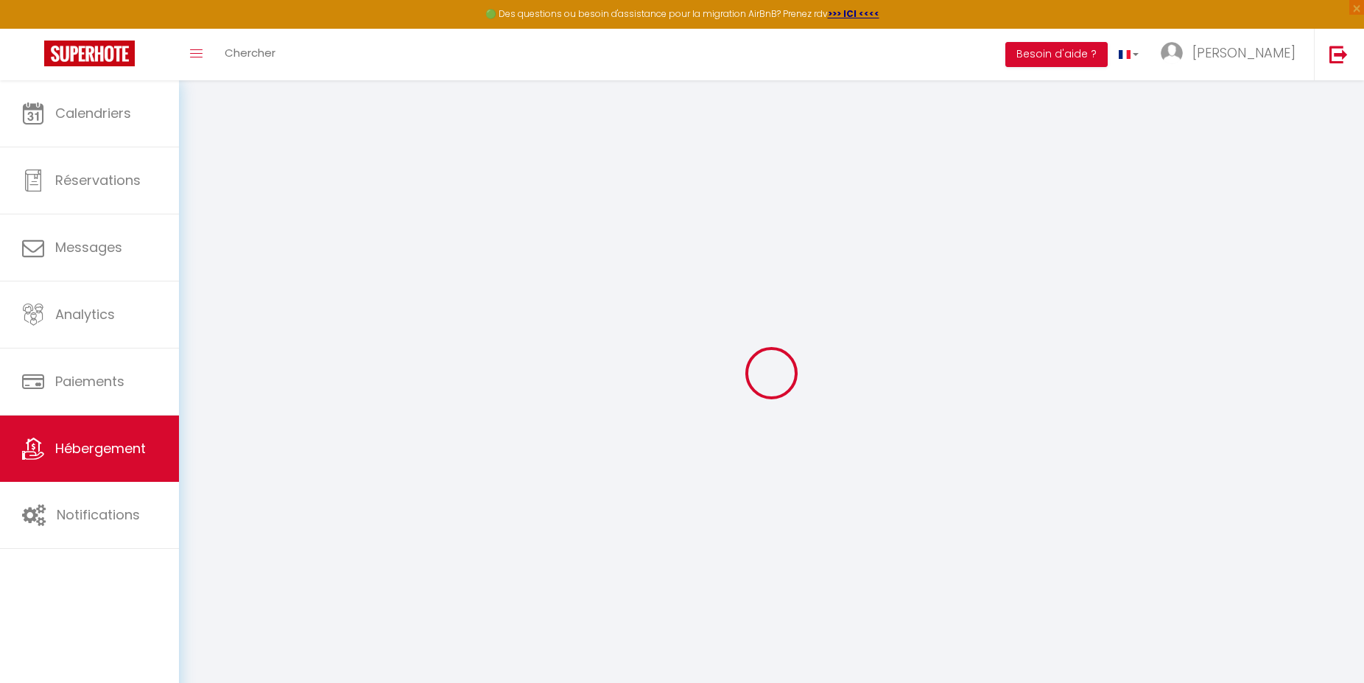
select select
checkbox input "false"
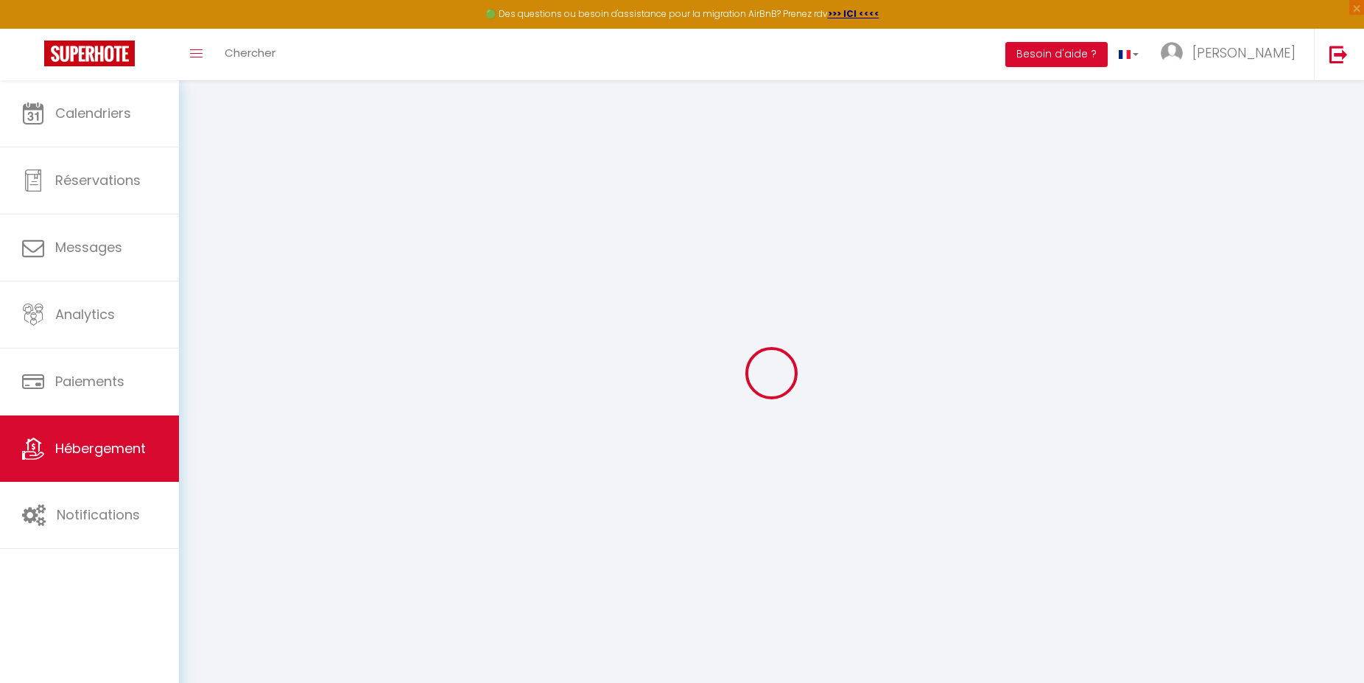
checkbox input "false"
select select
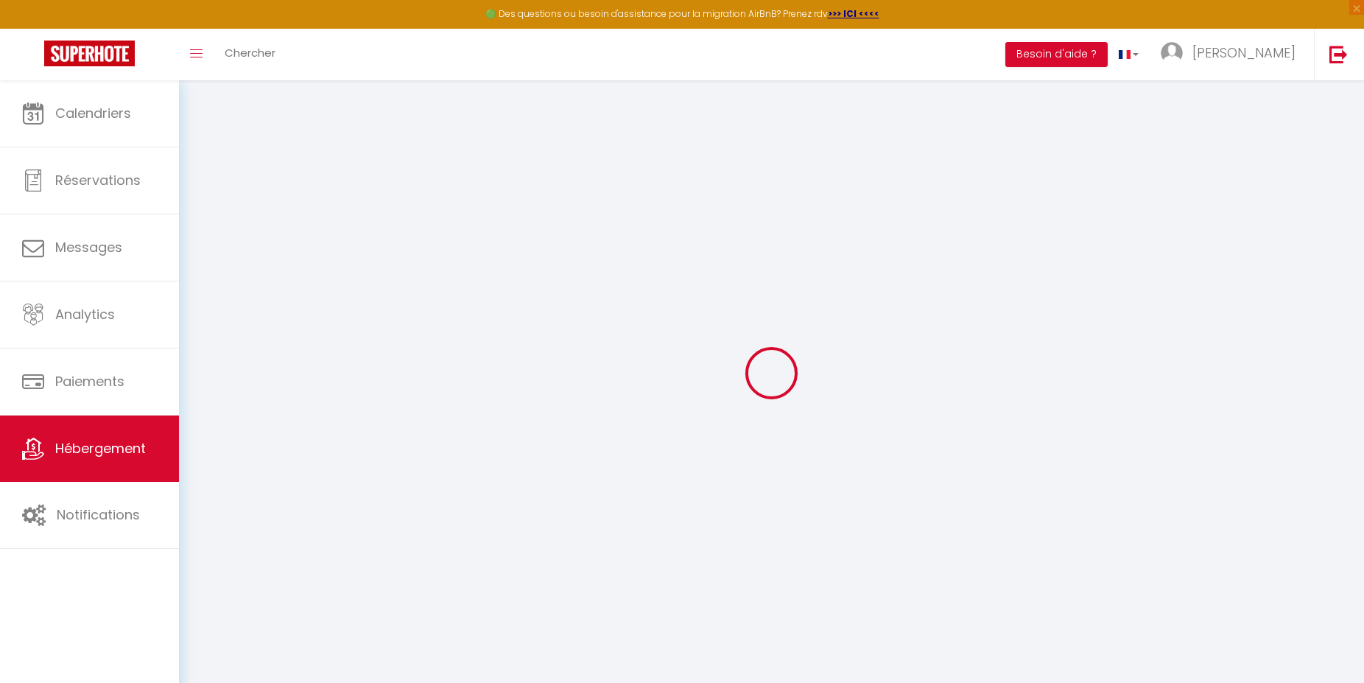
type input "Au nid d'amour"
type input "[PERSON_NAME]"
type input "dubreuil"
type input "[STREET_ADDRESS]"
type input "76850"
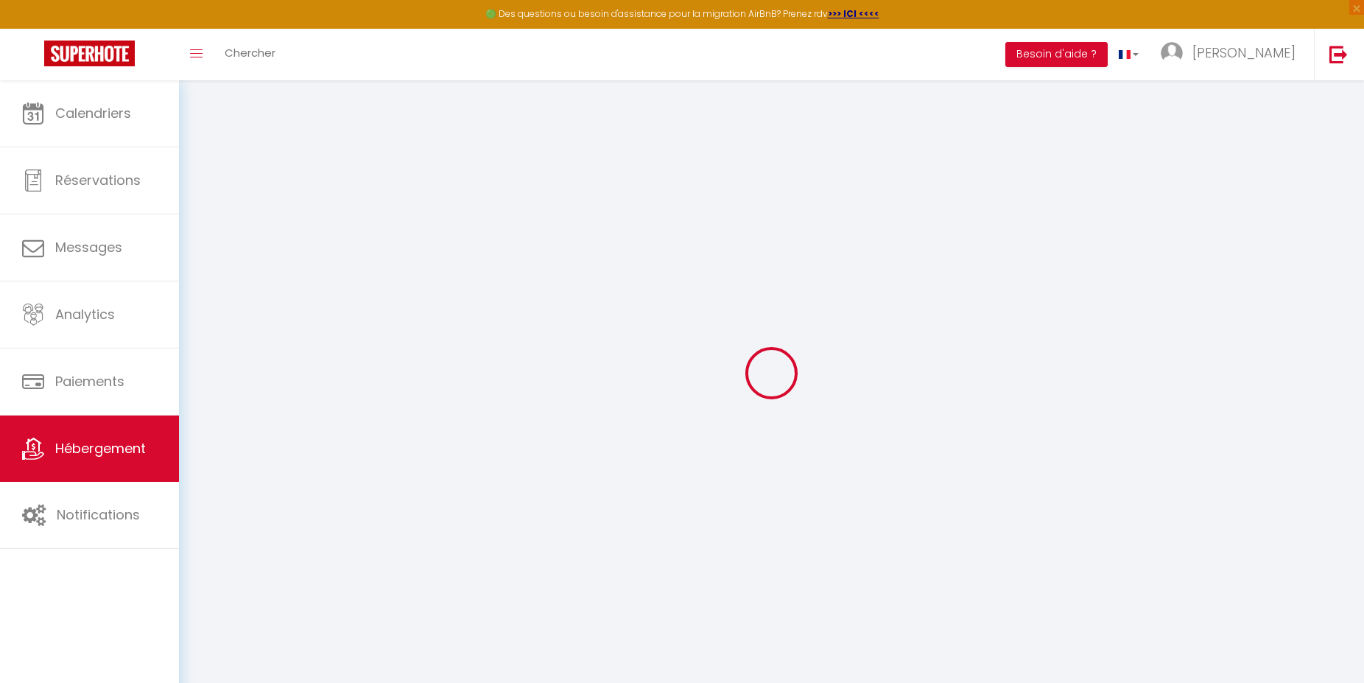
type input "montreuil en caux"
select select "houses"
select select "2"
type input "180"
type input "1.00"
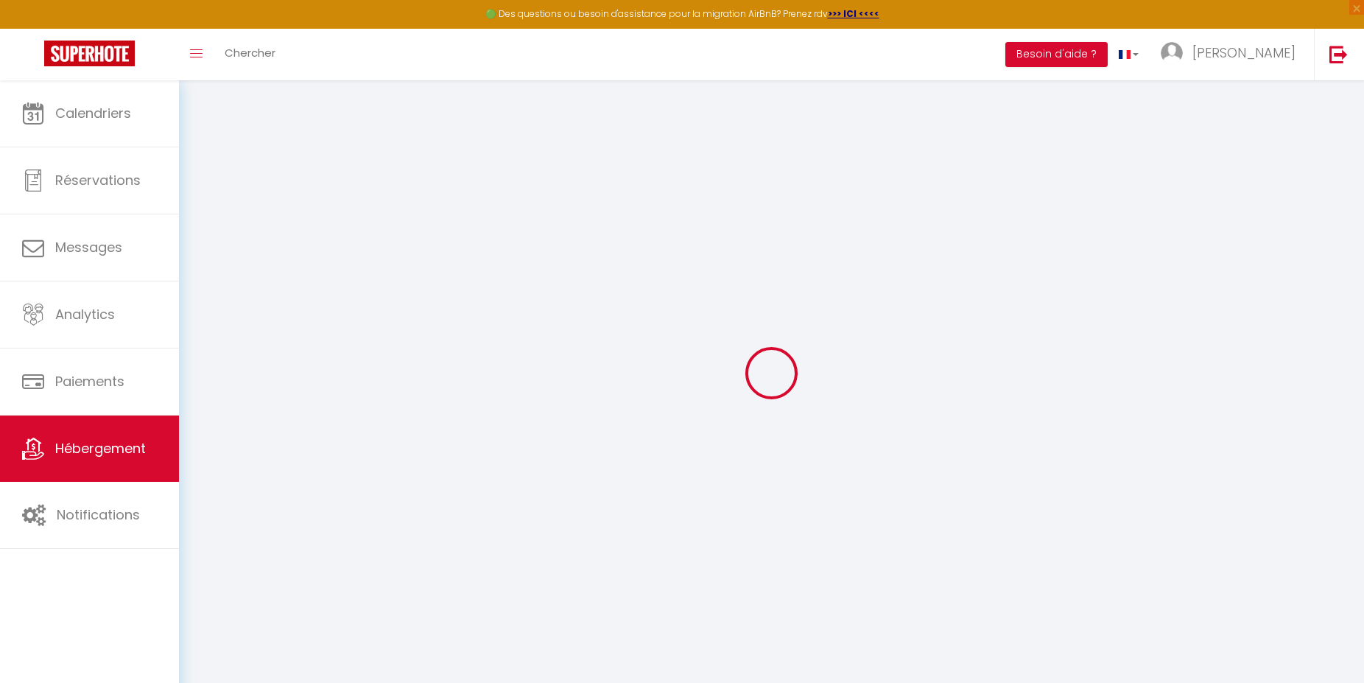
type input "500"
select select
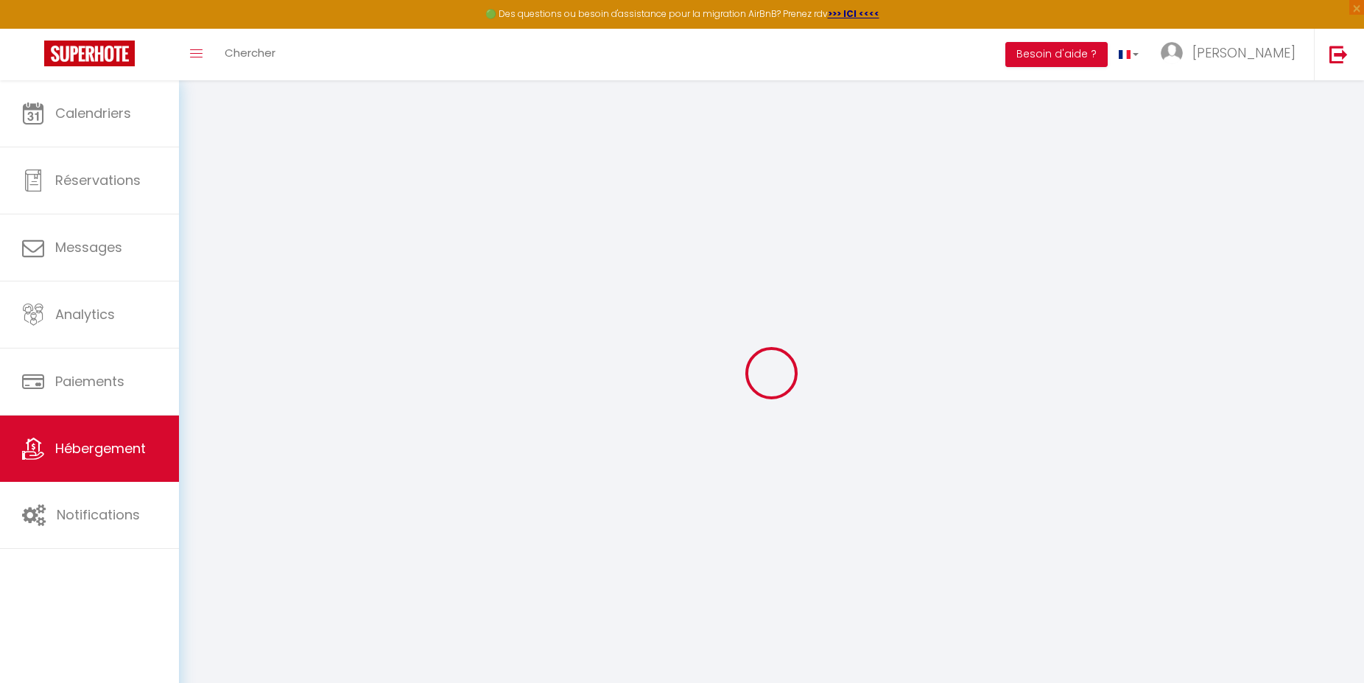
select select
type input "[STREET_ADDRESS]"
type input "76680"
type input "bellencombre"
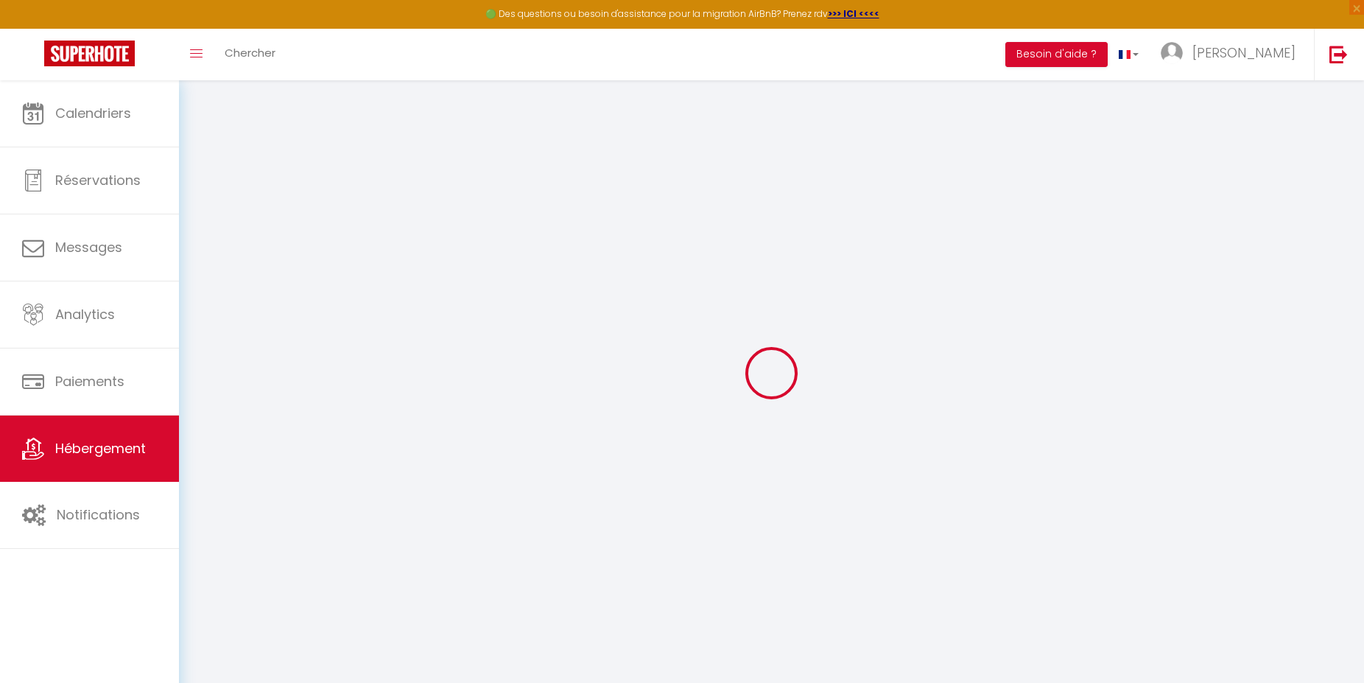
type input "[EMAIL_ADDRESS][DOMAIN_NAME]"
select select "2839"
checkbox input "false"
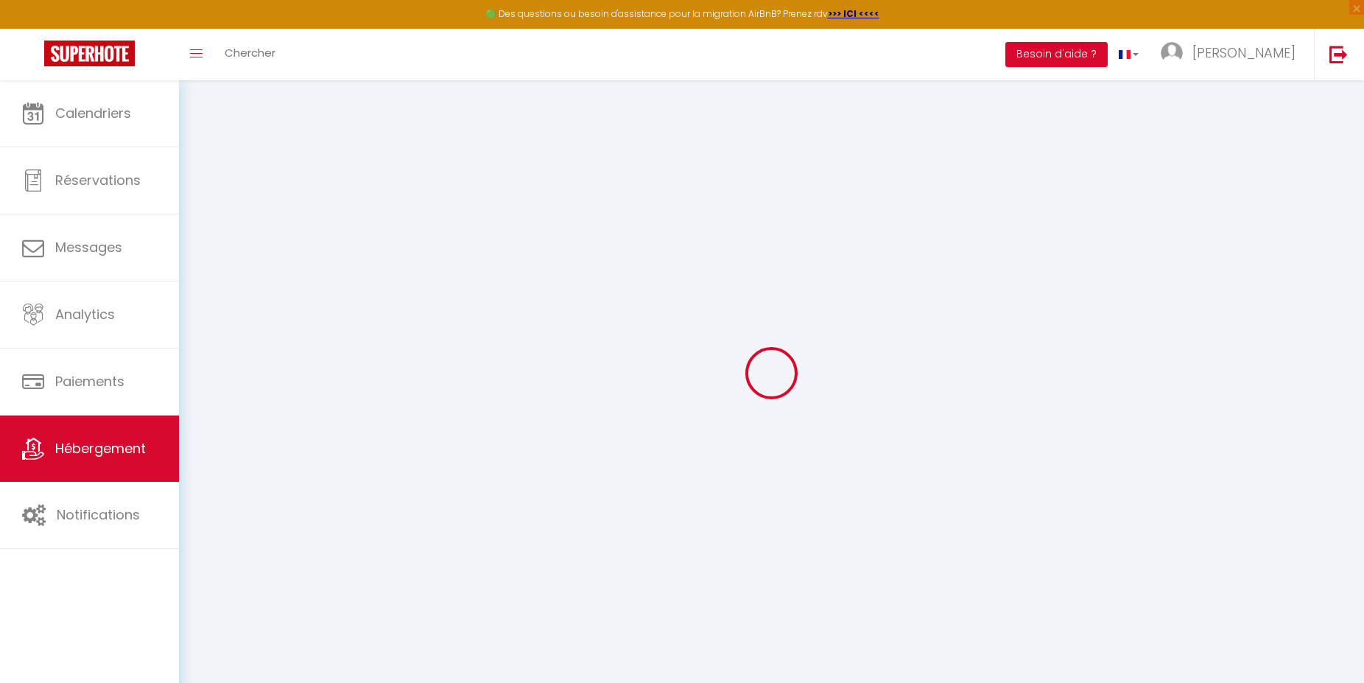
checkbox input "false"
select select
type input "0"
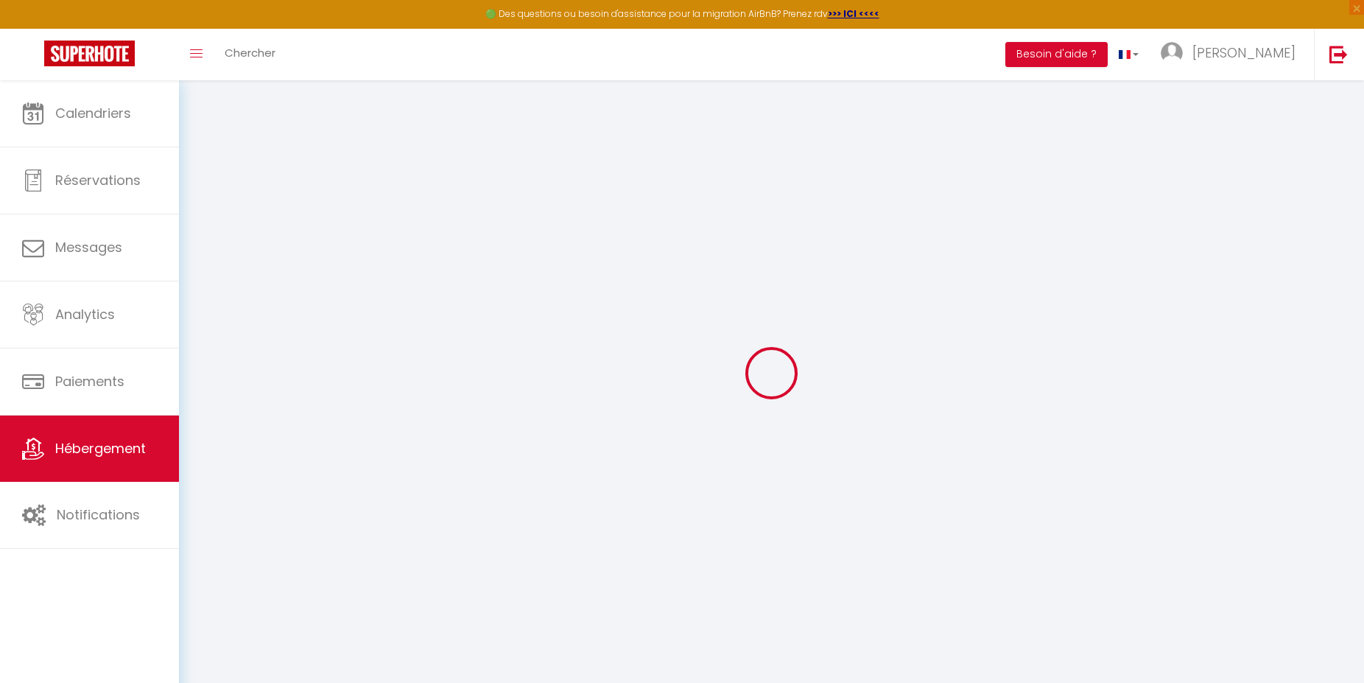
select select
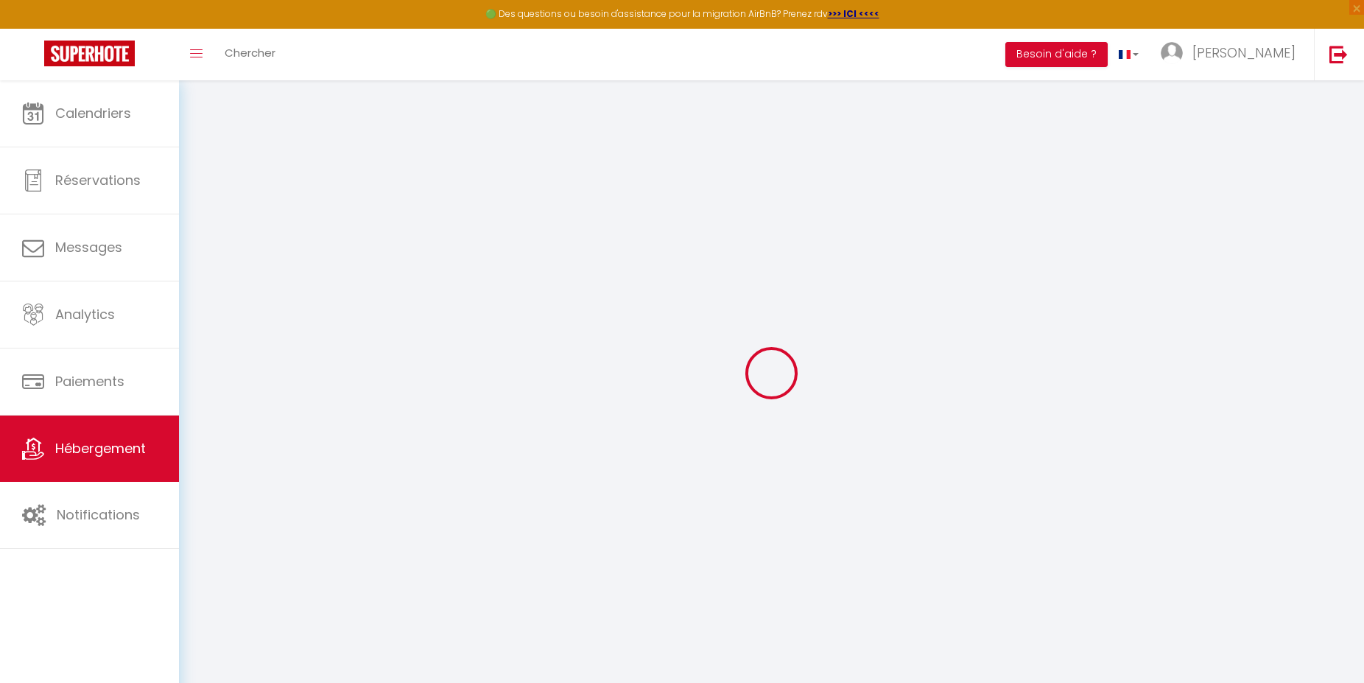
select select
checkbox input "false"
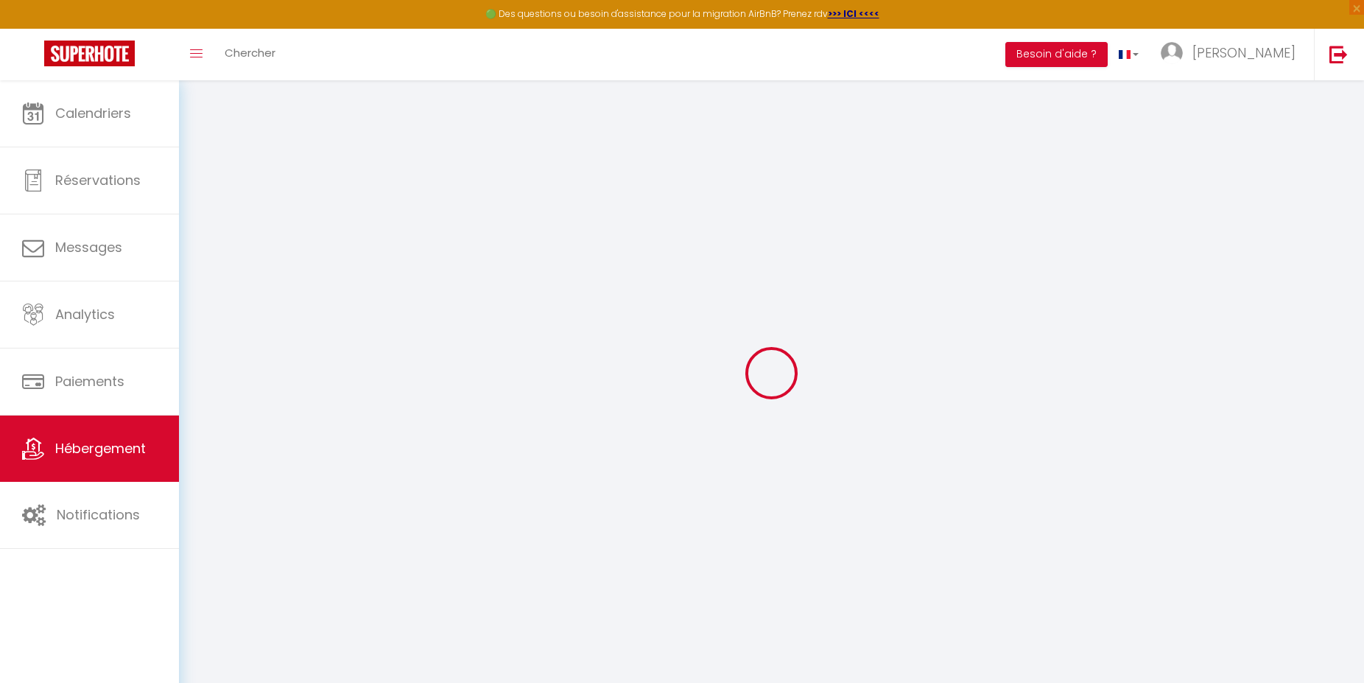
select select
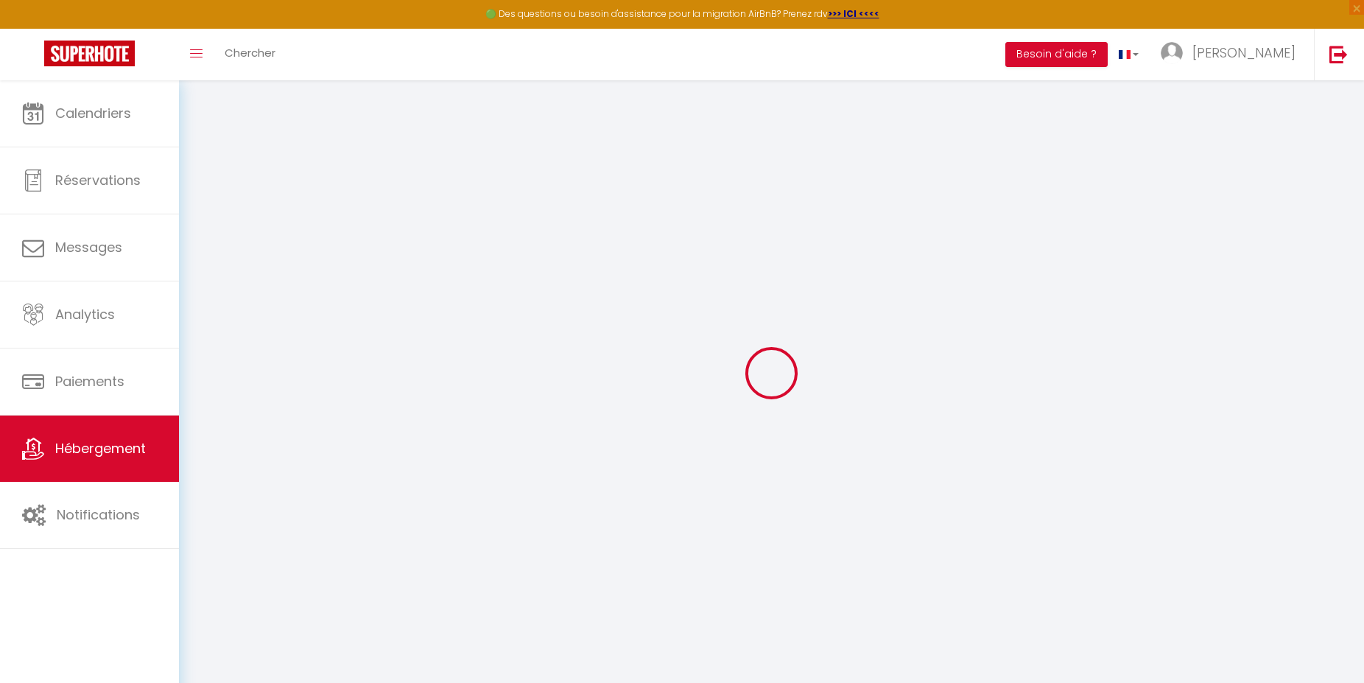
select select
checkbox input "false"
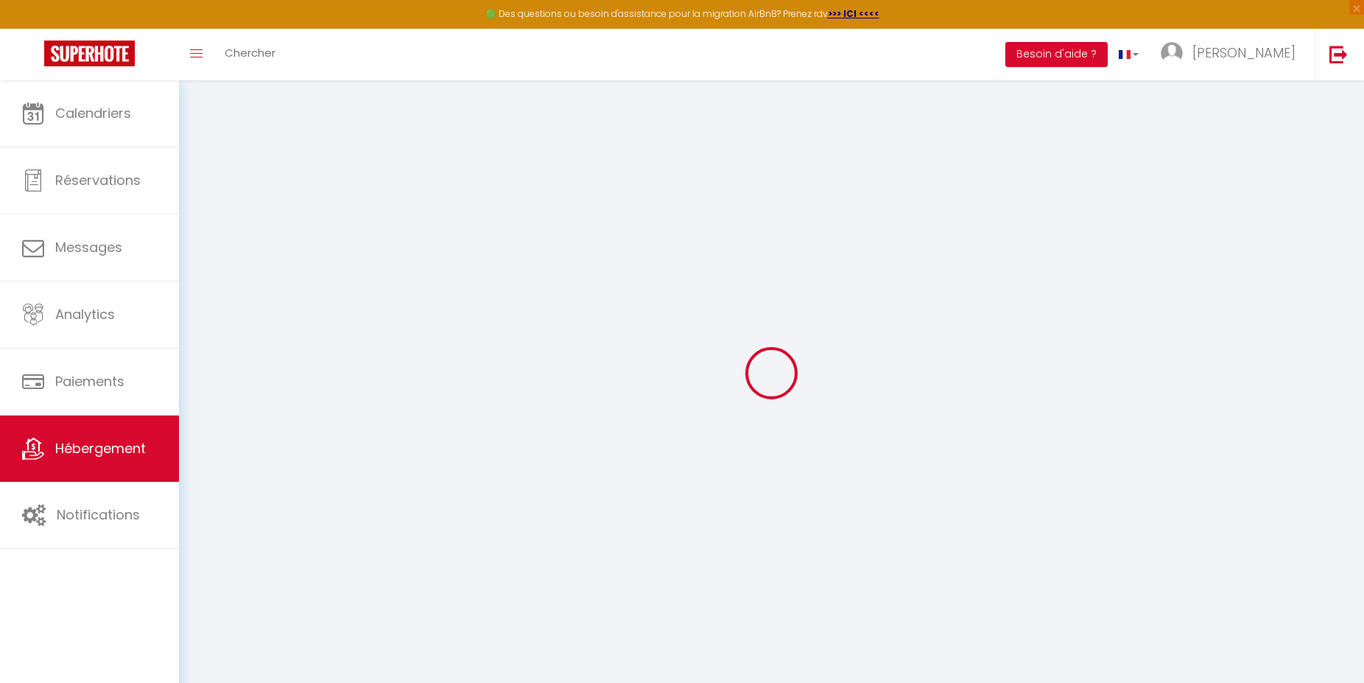
checkbox input "false"
select select "17:00"
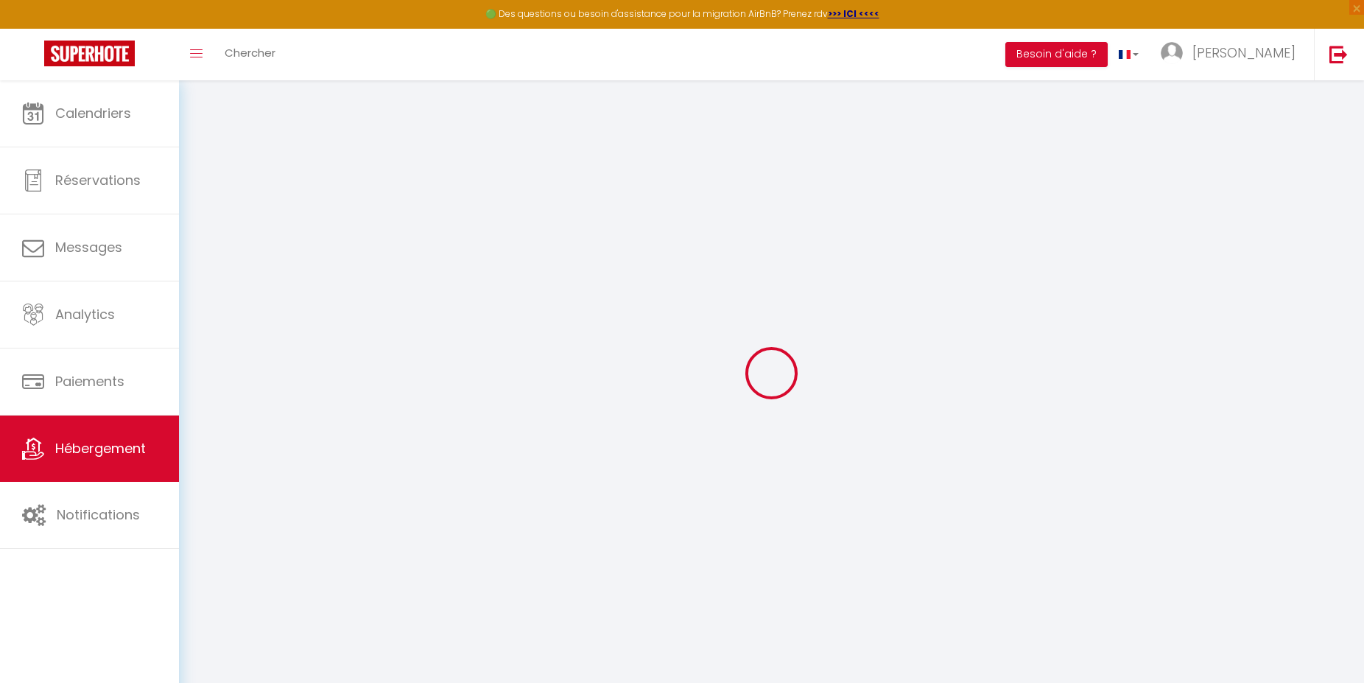
select select "23:45"
select select "12:00"
select select "30"
select select "120"
select select "12:00"
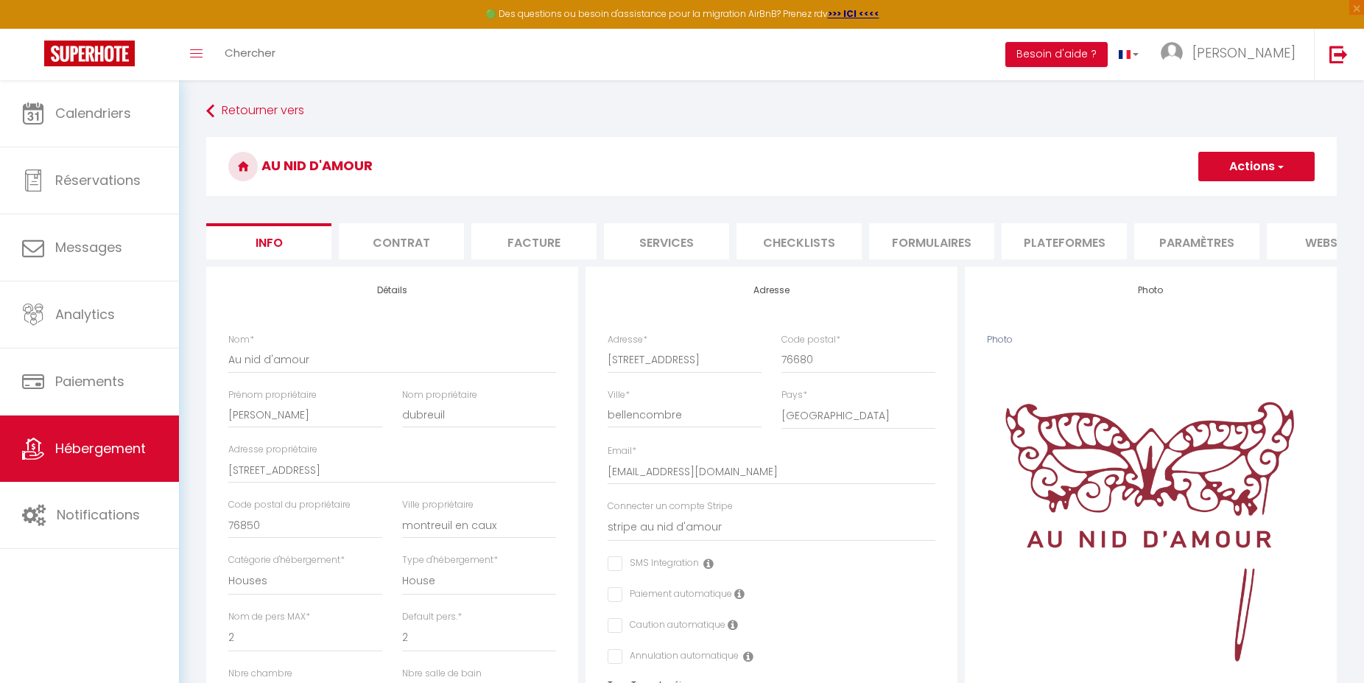
checkbox input "false"
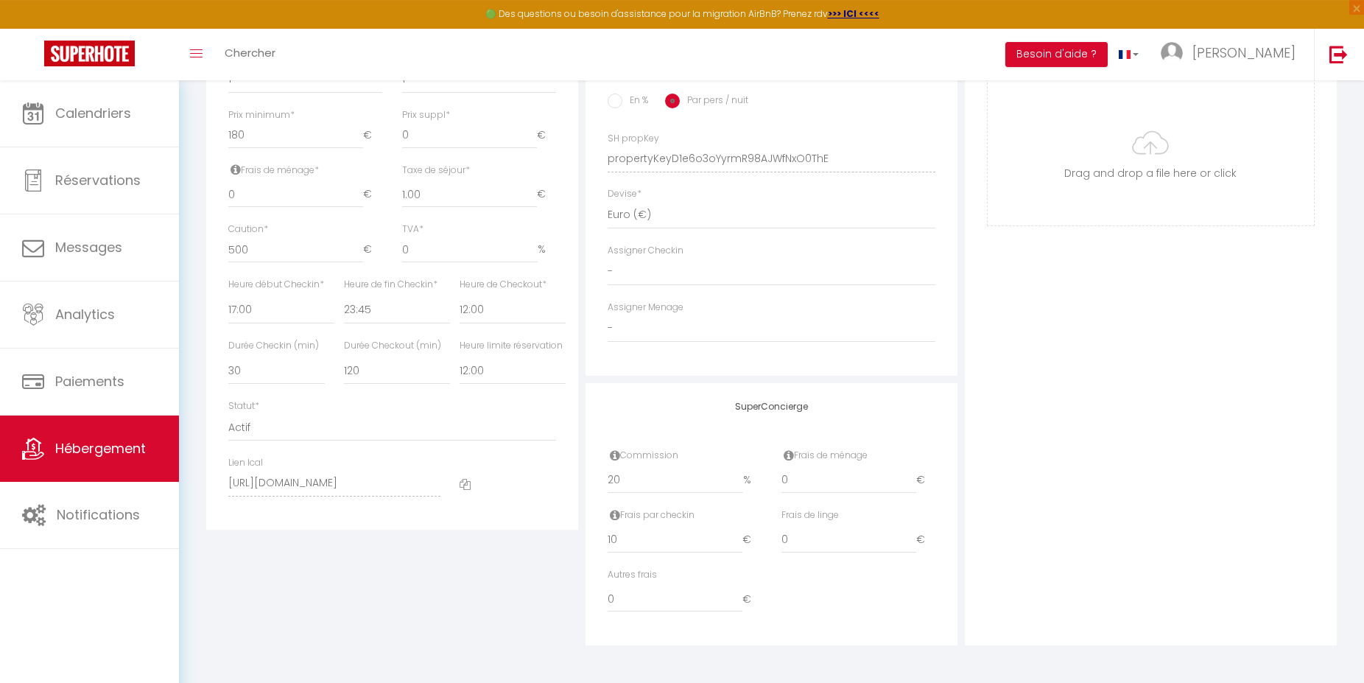
scroll to position [627, 0]
click at [466, 482] on icon at bounding box center [465, 484] width 11 height 11
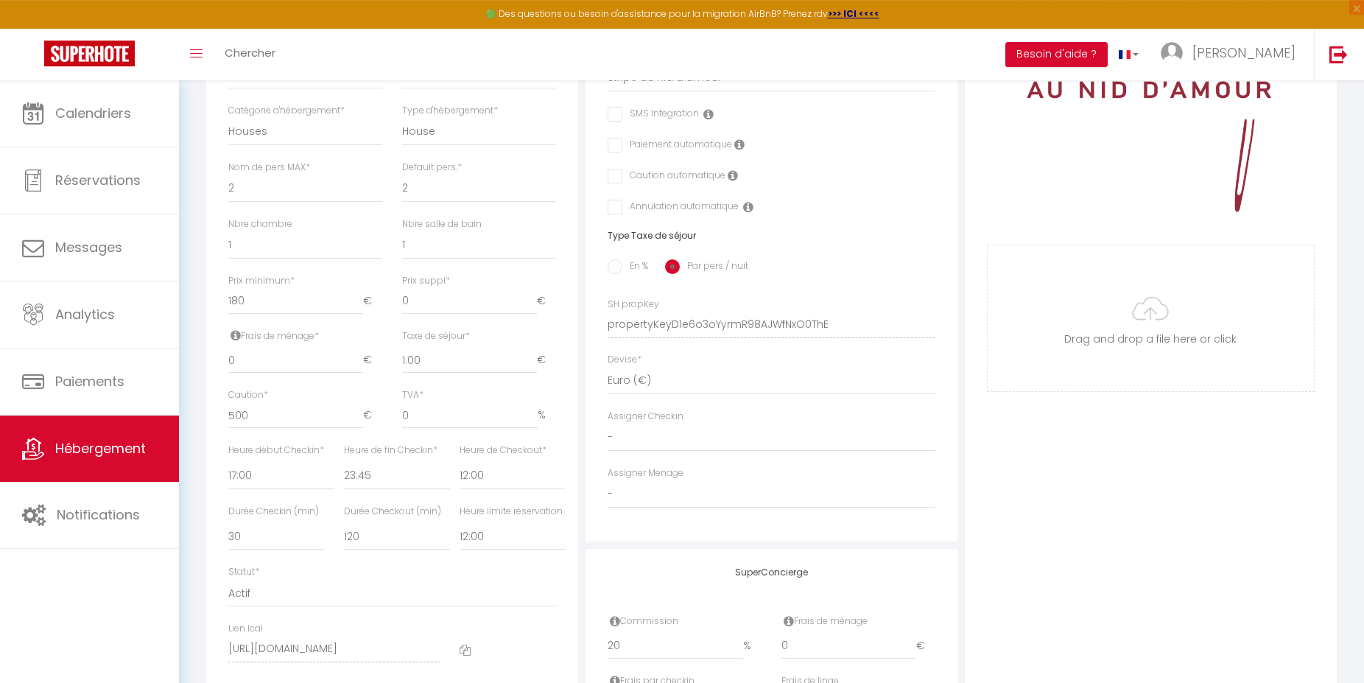
scroll to position [101, 0]
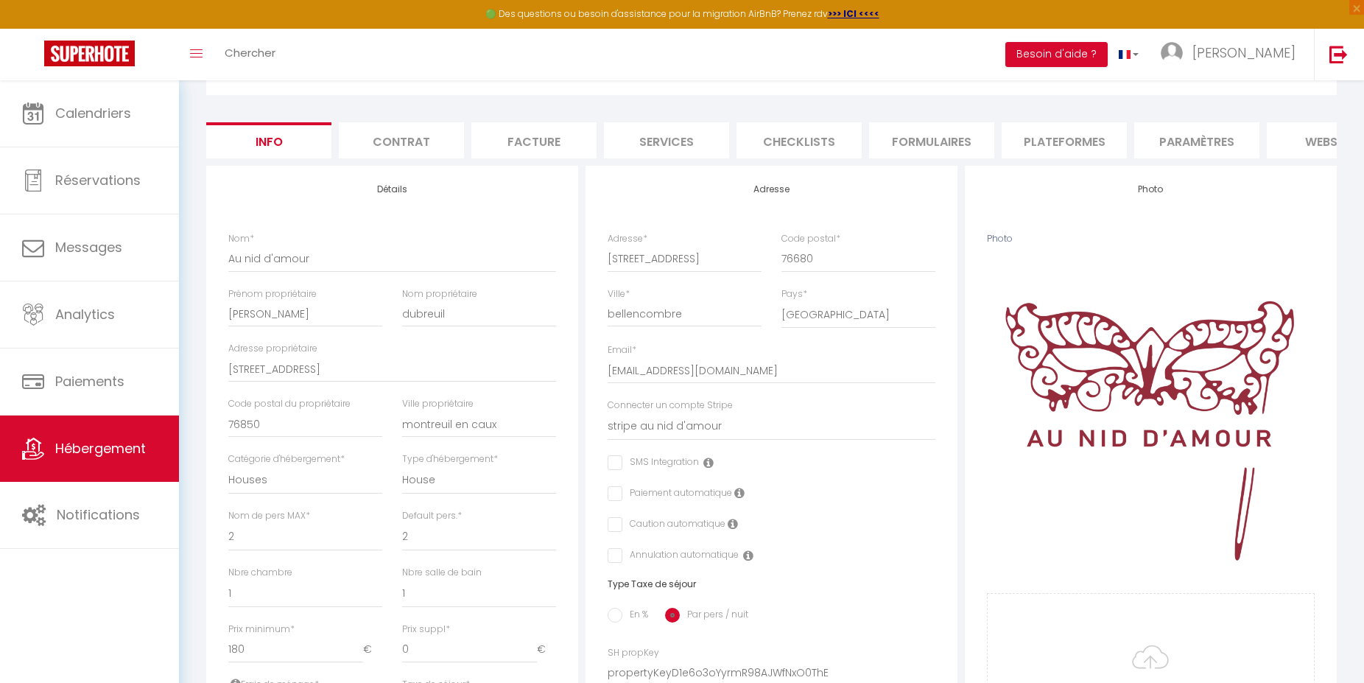
click at [1199, 139] on li "Paramètres" at bounding box center [1196, 140] width 125 height 36
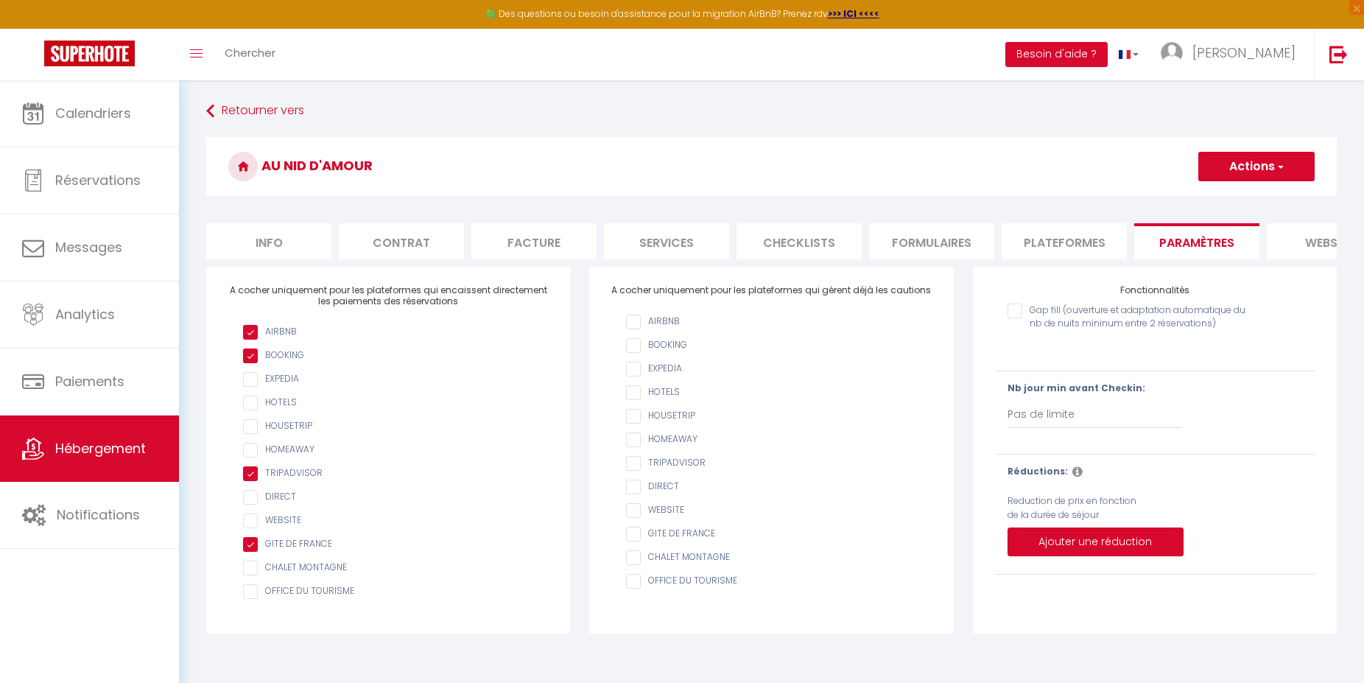
click at [1313, 245] on li "website" at bounding box center [1329, 241] width 125 height 36
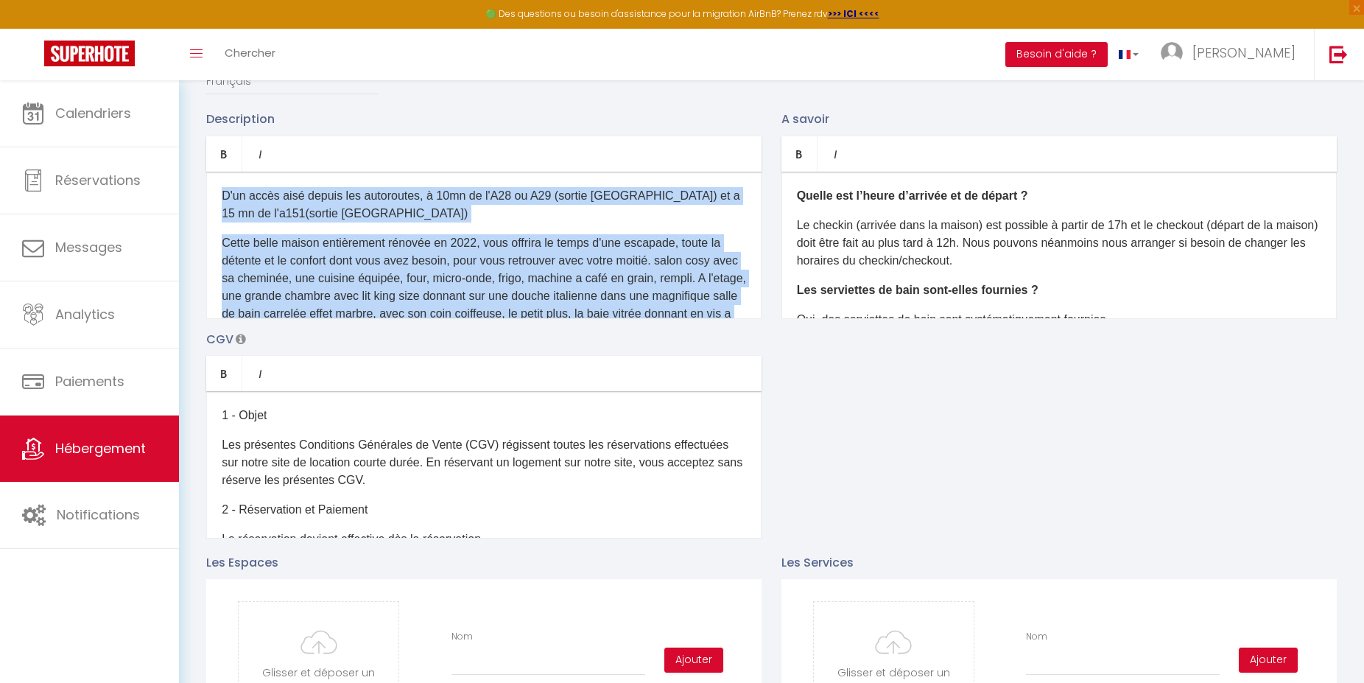
drag, startPoint x: 372, startPoint y: 292, endPoint x: 192, endPoint y: 152, distance: 228.8
click at [206, 172] on div "D'un accès aisé depuis les autoroutes, à 10mn de l'A28 ou A29 (sortie [GEOGRAPH…" at bounding box center [483, 245] width 555 height 147
copy div "L'ip dolor sita consec adi elitseddoe, t 62in ut l'E30 do M29 (aliqua Enimadmi)…"
